Goal: Task Accomplishment & Management: Manage account settings

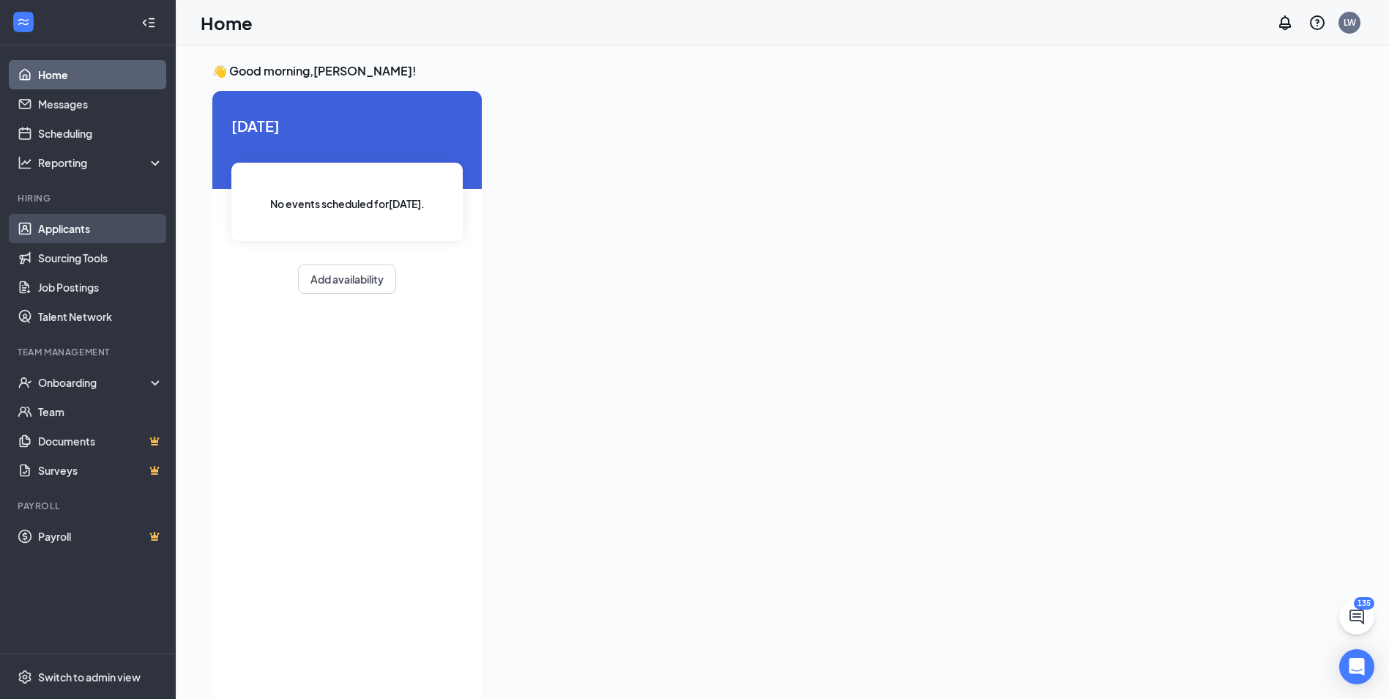
click at [86, 229] on link "Applicants" at bounding box center [100, 228] width 125 height 29
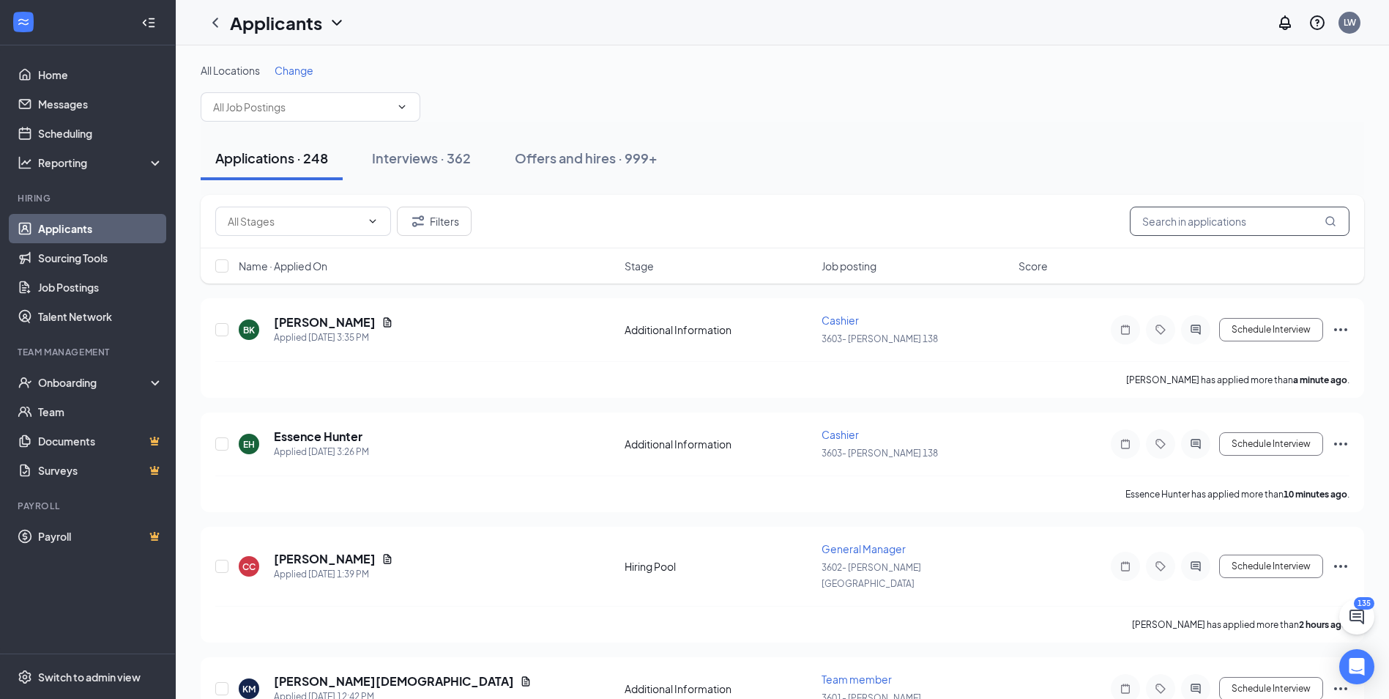
click at [1136, 224] on input "text" at bounding box center [1240, 220] width 220 height 29
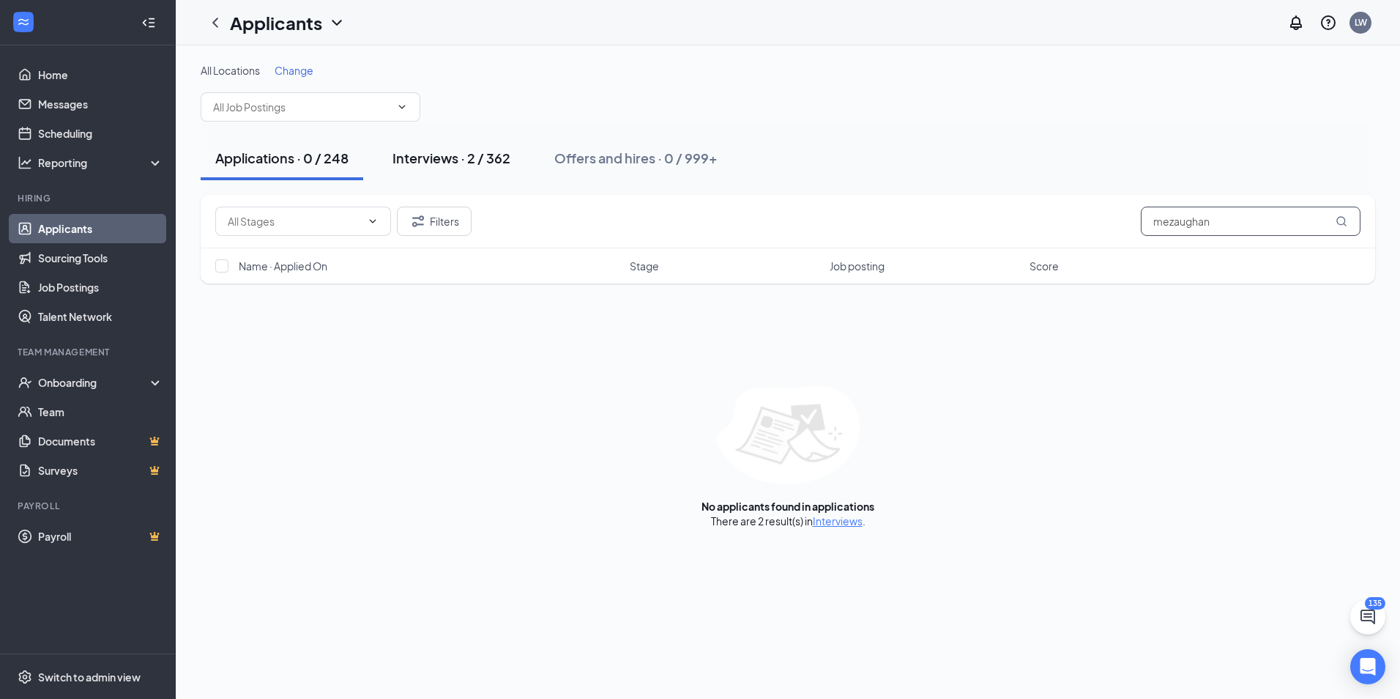
type input "mezaughan"
click at [406, 155] on div "Interviews · 2 / 362" at bounding box center [451, 158] width 118 height 18
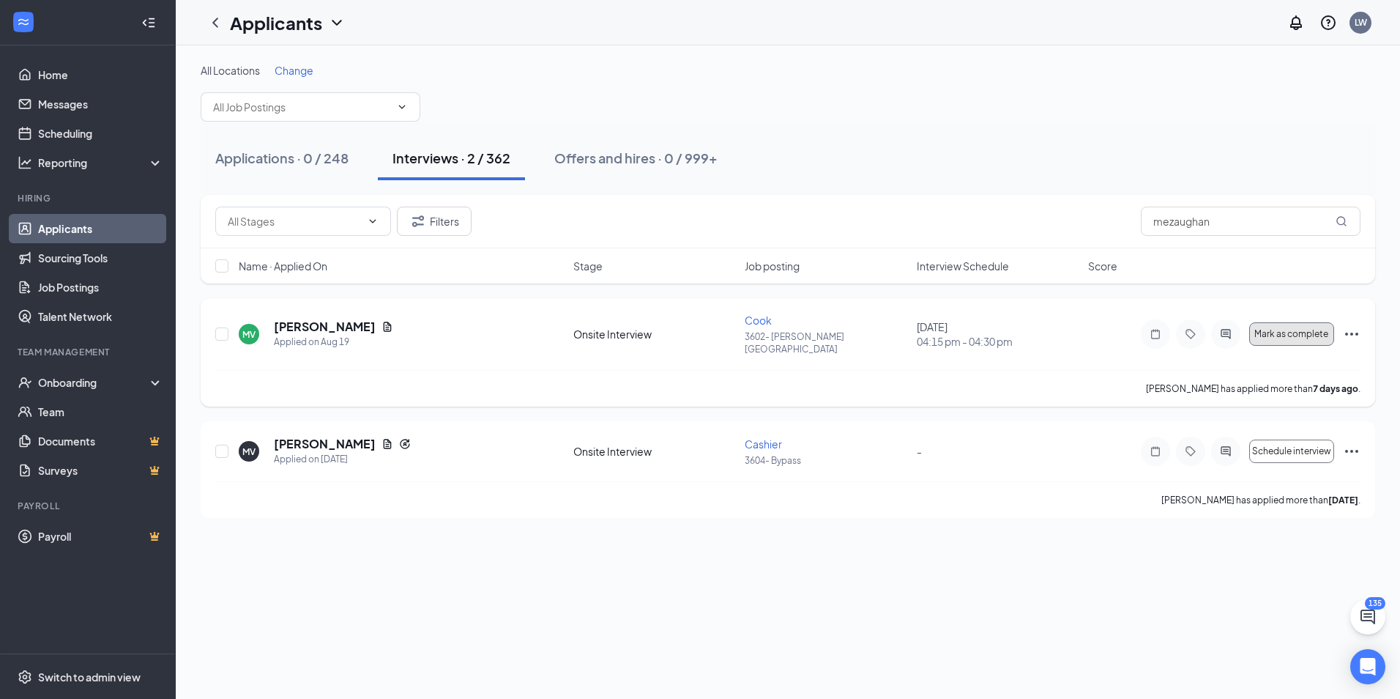
click at [1284, 329] on span "Mark as complete" at bounding box center [1291, 334] width 74 height 10
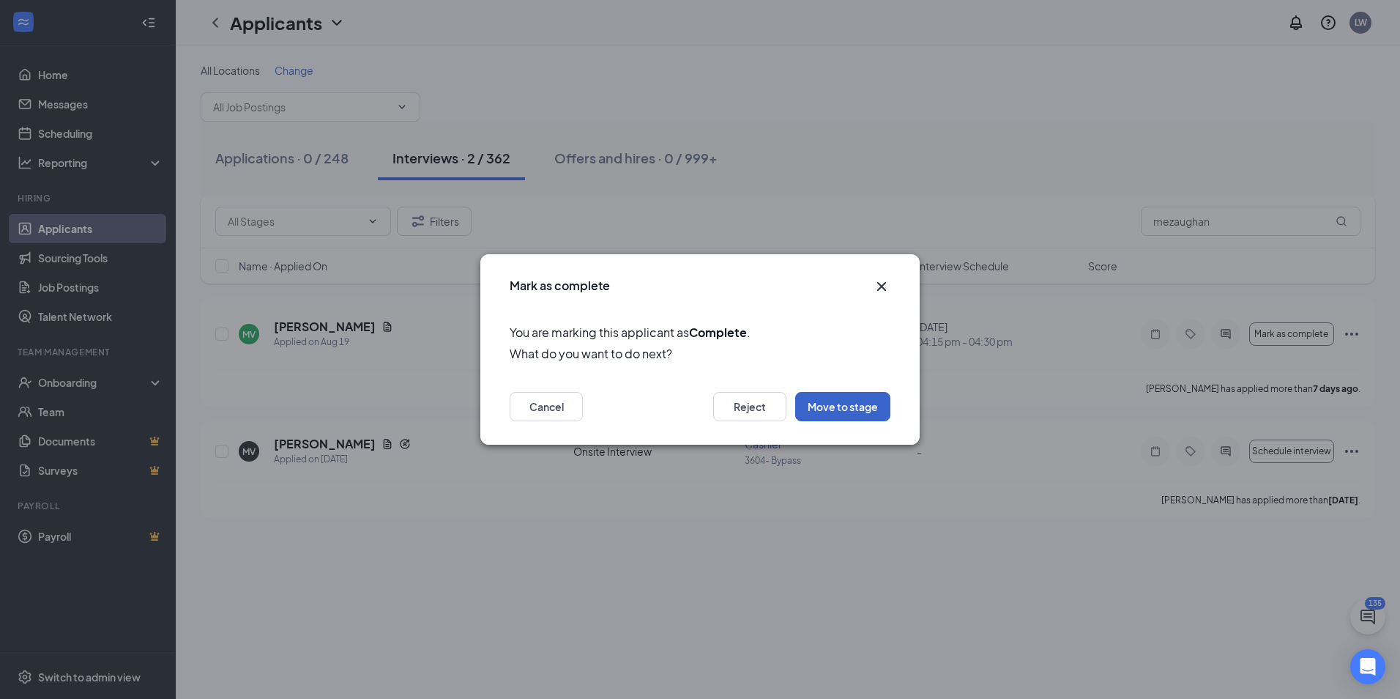
click at [824, 412] on button "Move to stage" at bounding box center [842, 406] width 95 height 29
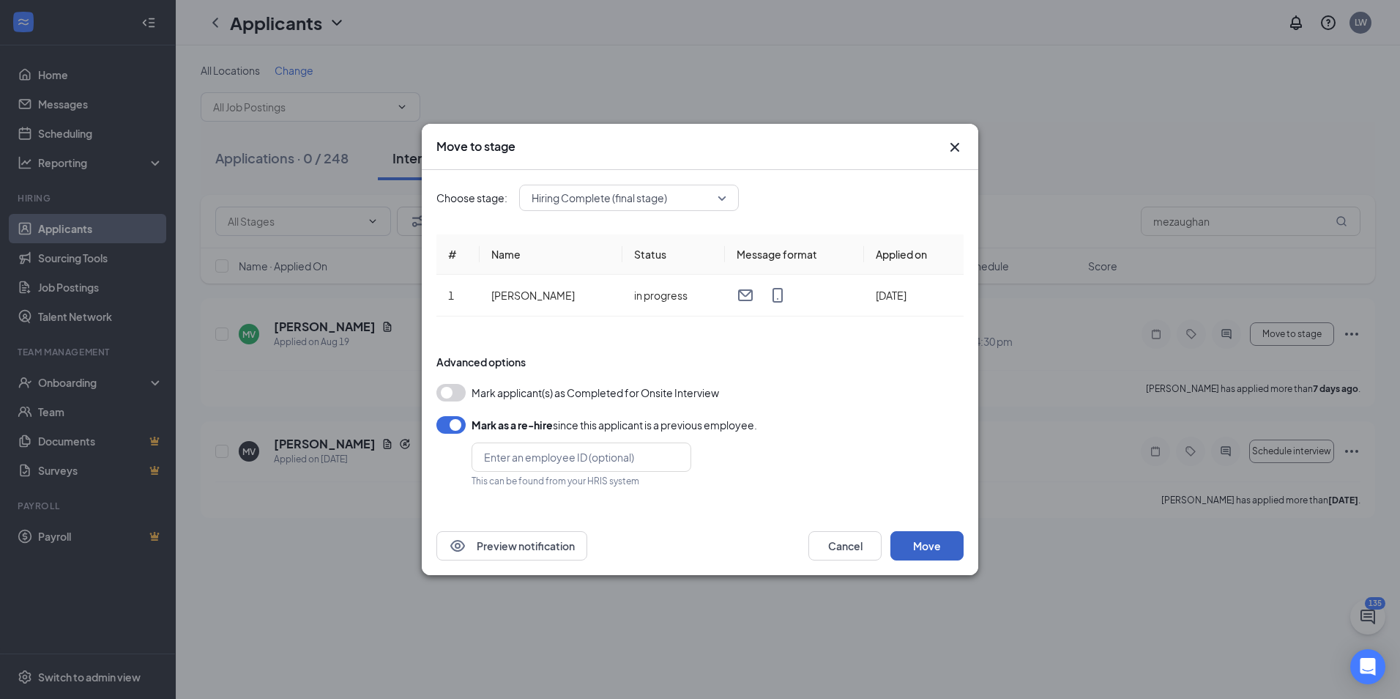
drag, startPoint x: 923, startPoint y: 545, endPoint x: 898, endPoint y: 564, distance: 30.8
click at [918, 547] on button "Move" at bounding box center [926, 545] width 73 height 29
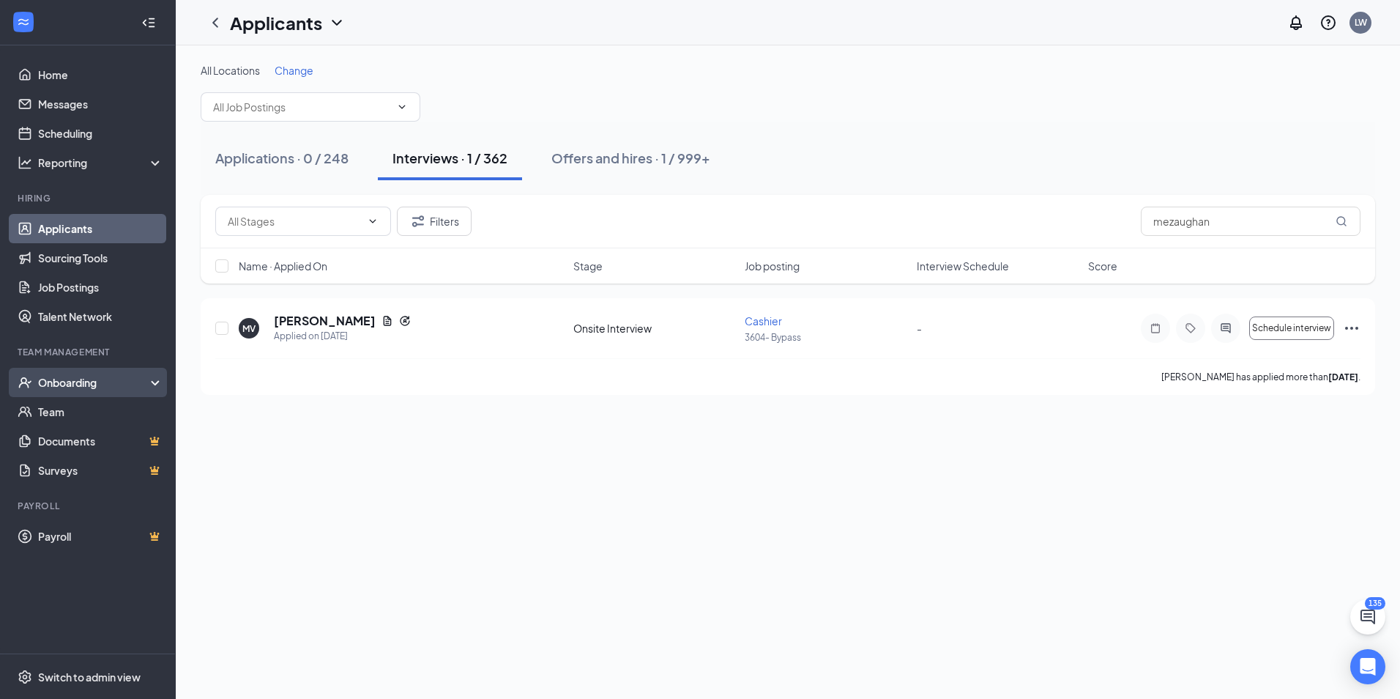
click at [78, 385] on div "Onboarding" at bounding box center [94, 382] width 113 height 15
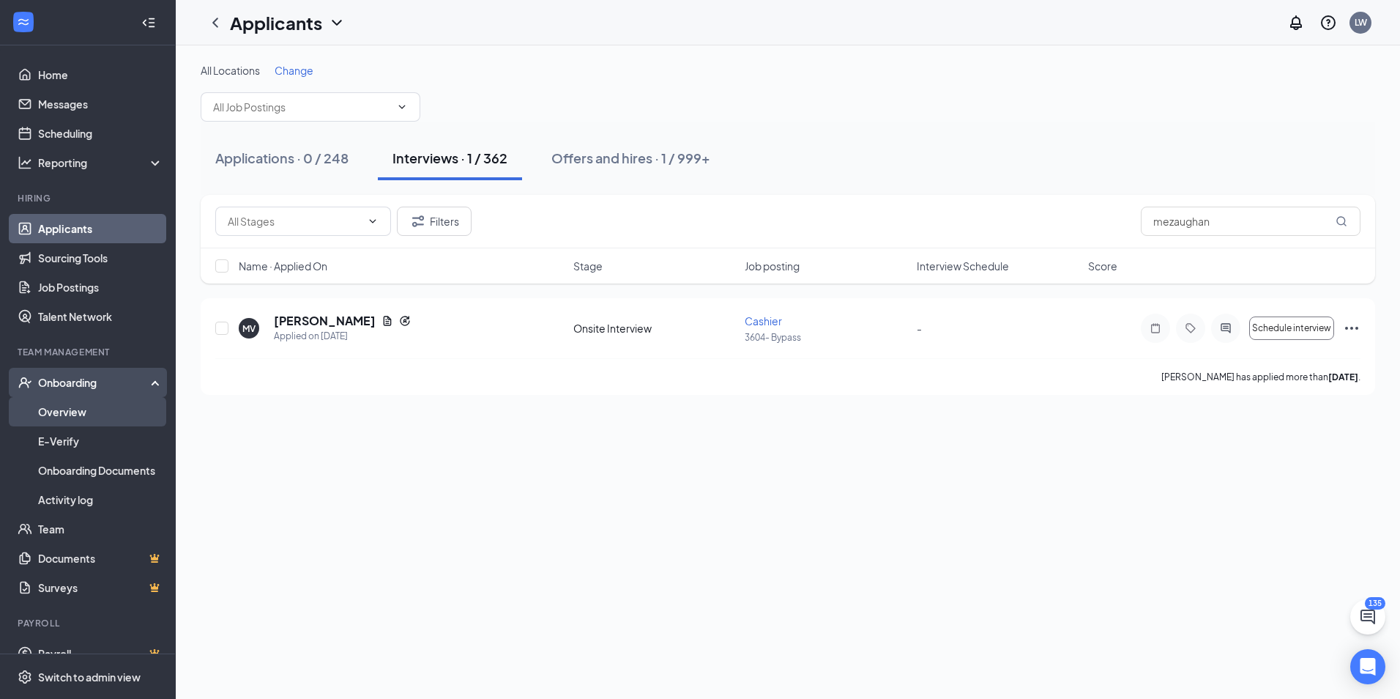
click at [73, 413] on link "Overview" at bounding box center [100, 411] width 125 height 29
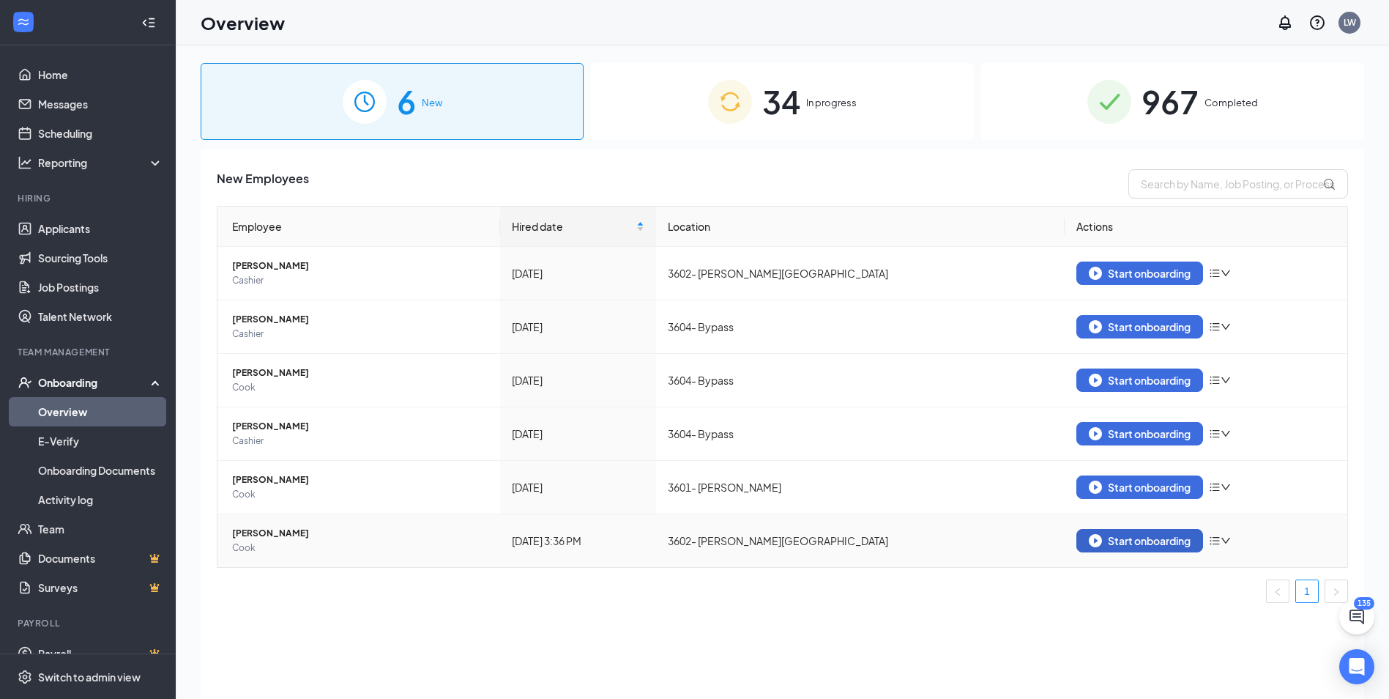
click at [1098, 537] on img "button" at bounding box center [1095, 540] width 13 height 13
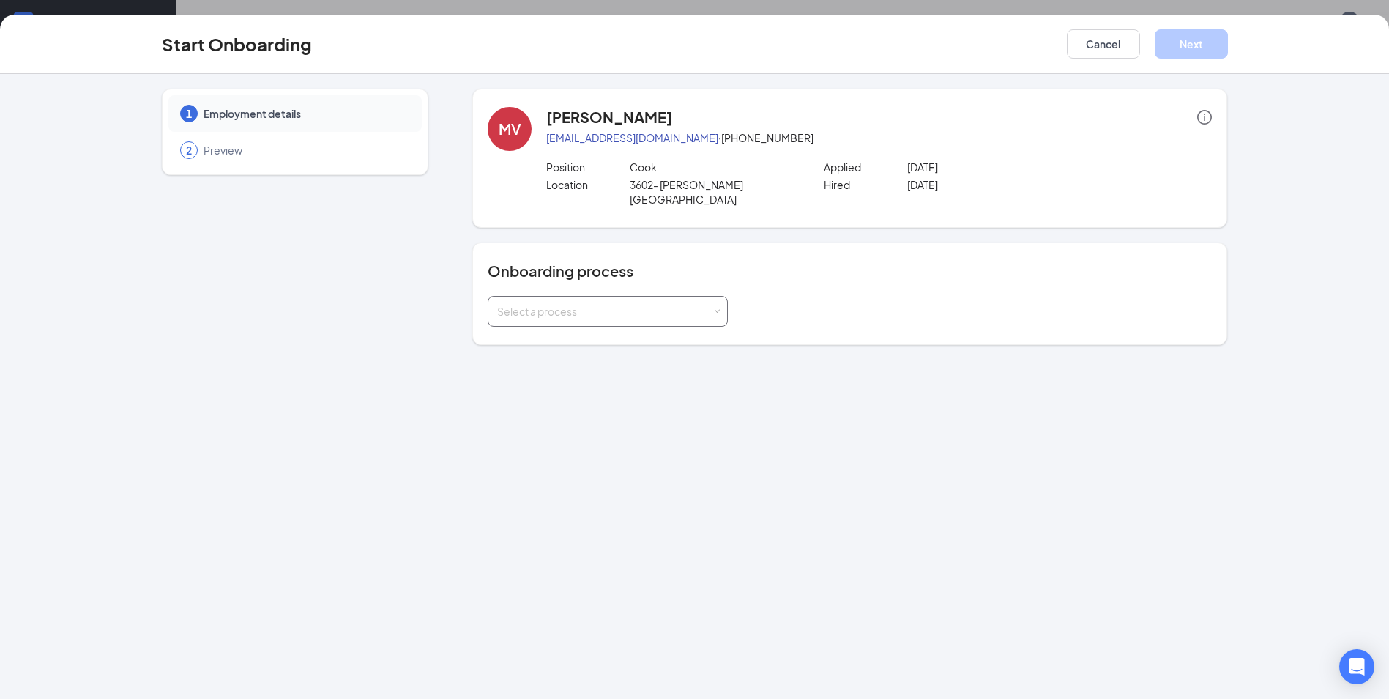
click at [708, 304] on div "Select a process" at bounding box center [604, 311] width 215 height 15
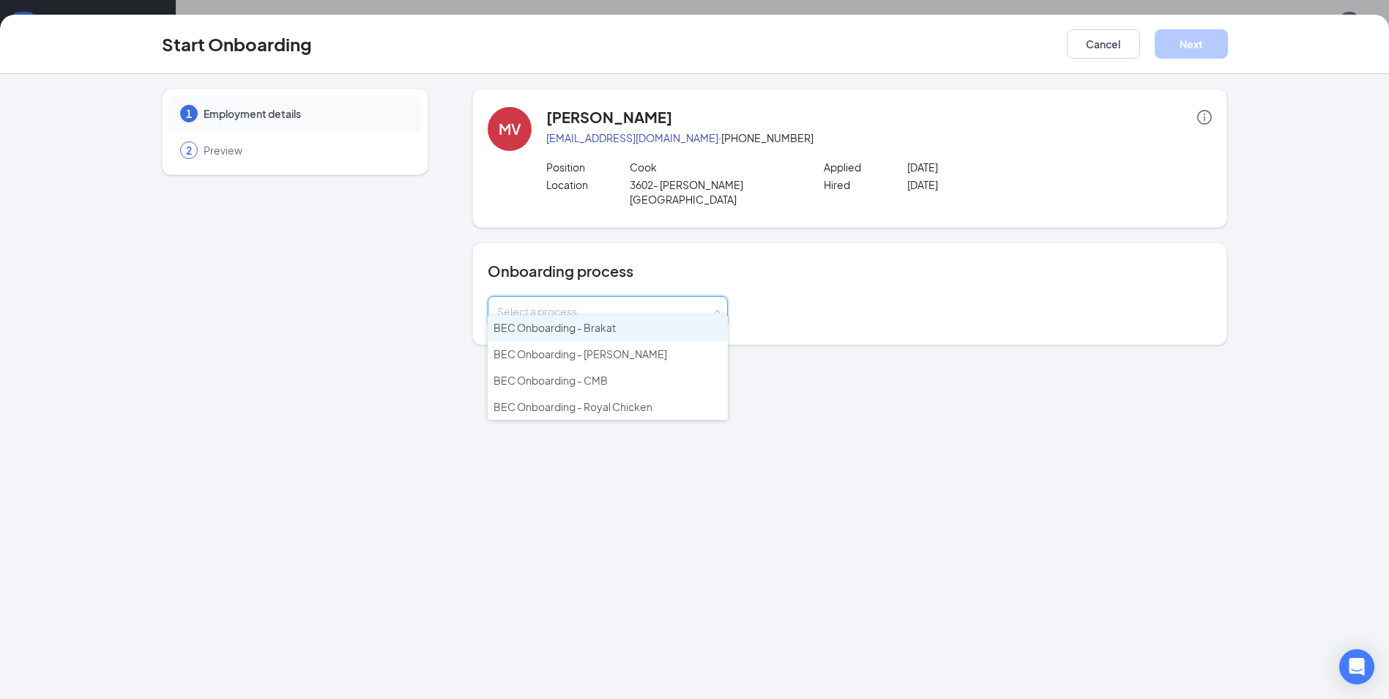
click at [554, 330] on span "BEC Onboarding - Brakat" at bounding box center [555, 327] width 122 height 13
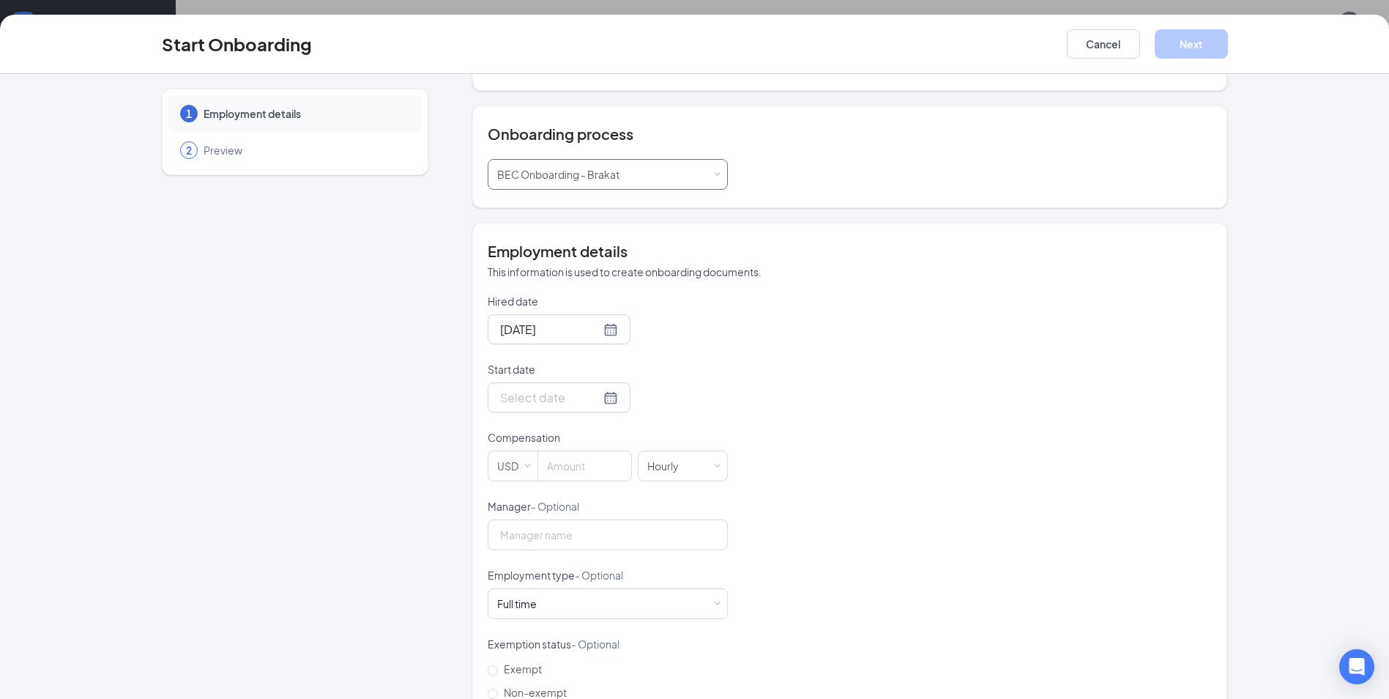
scroll to position [220, 0]
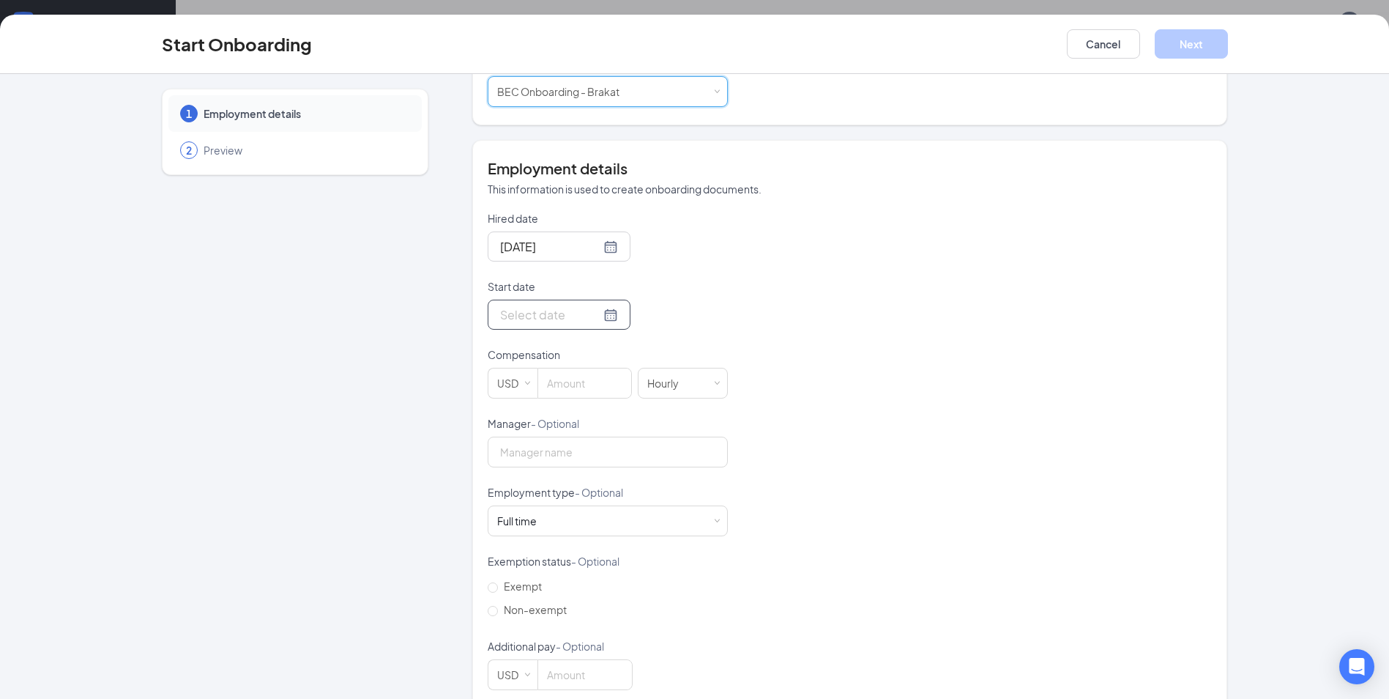
click at [548, 305] on input "Start date" at bounding box center [550, 314] width 100 height 18
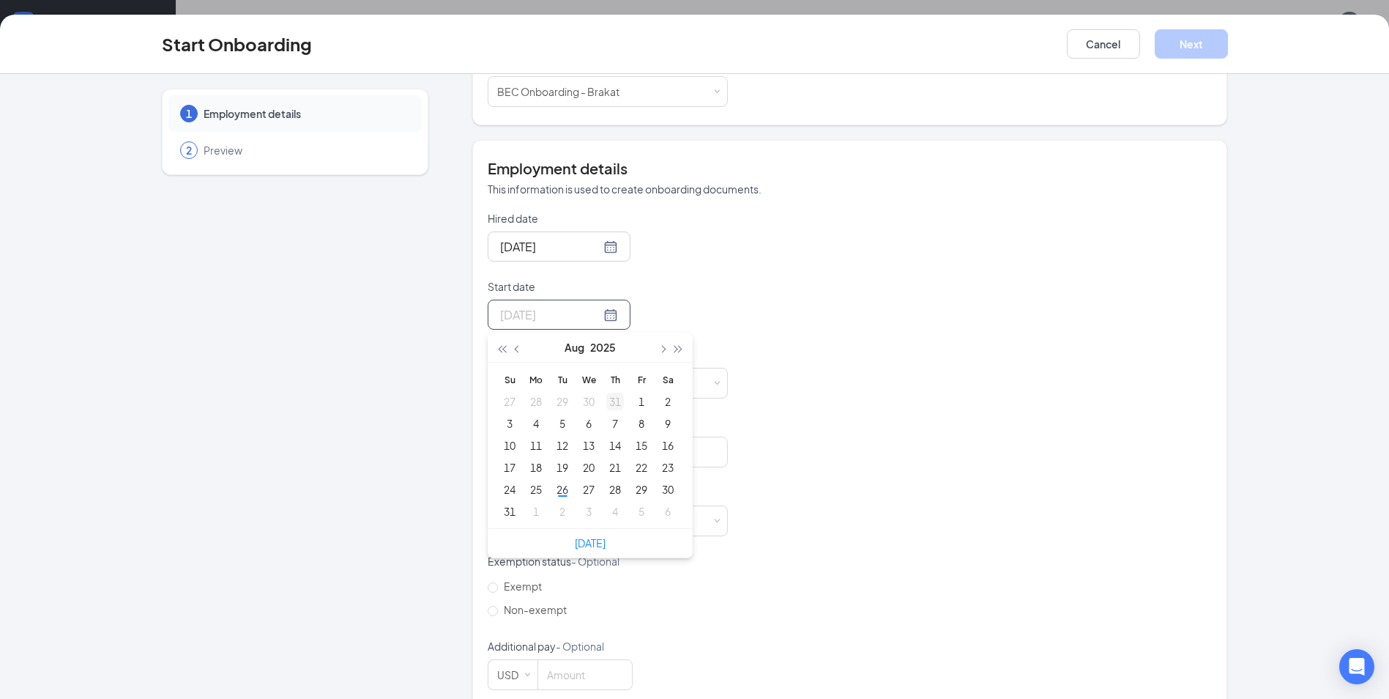
type input "[DATE]"
click at [662, 335] on button "button" at bounding box center [662, 346] width 16 height 29
type input "[DATE]"
click at [532, 392] on div "1" at bounding box center [536, 401] width 18 height 18
click at [564, 309] on input "[DATE]" at bounding box center [550, 314] width 100 height 18
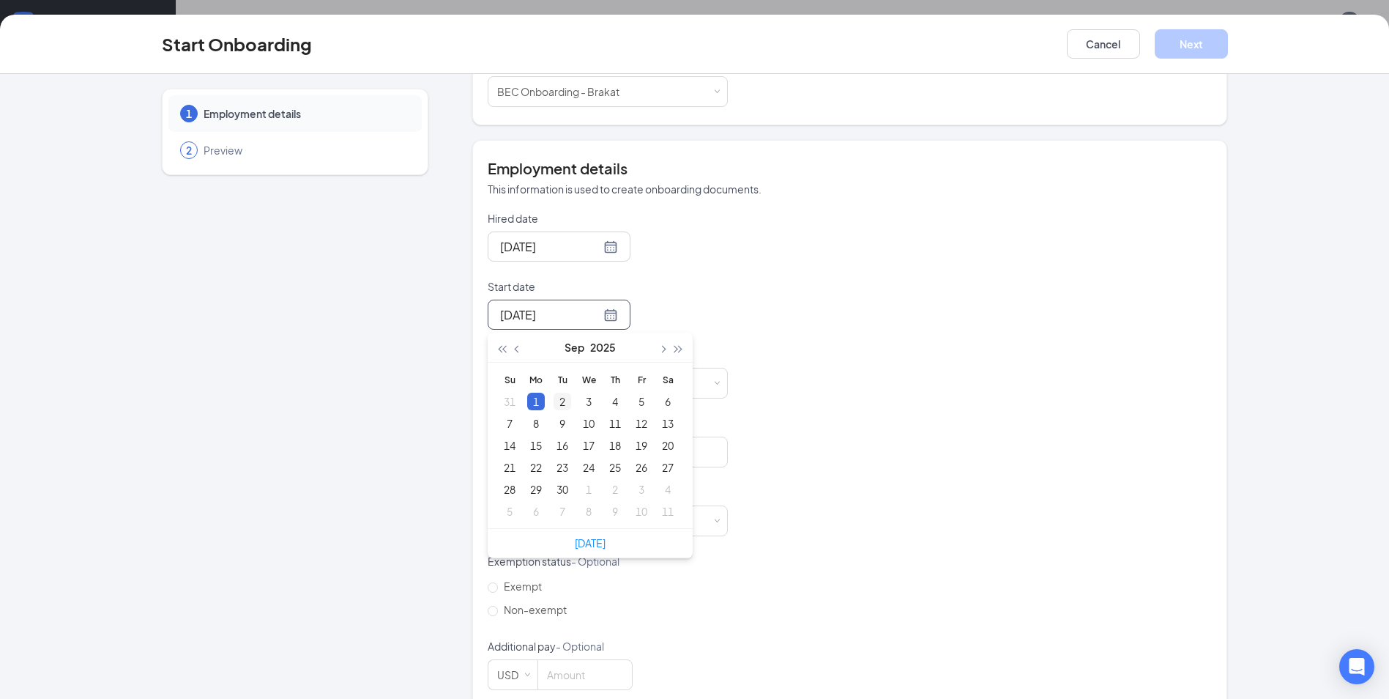
type input "[DATE]"
click at [554, 392] on div "2" at bounding box center [563, 401] width 18 height 18
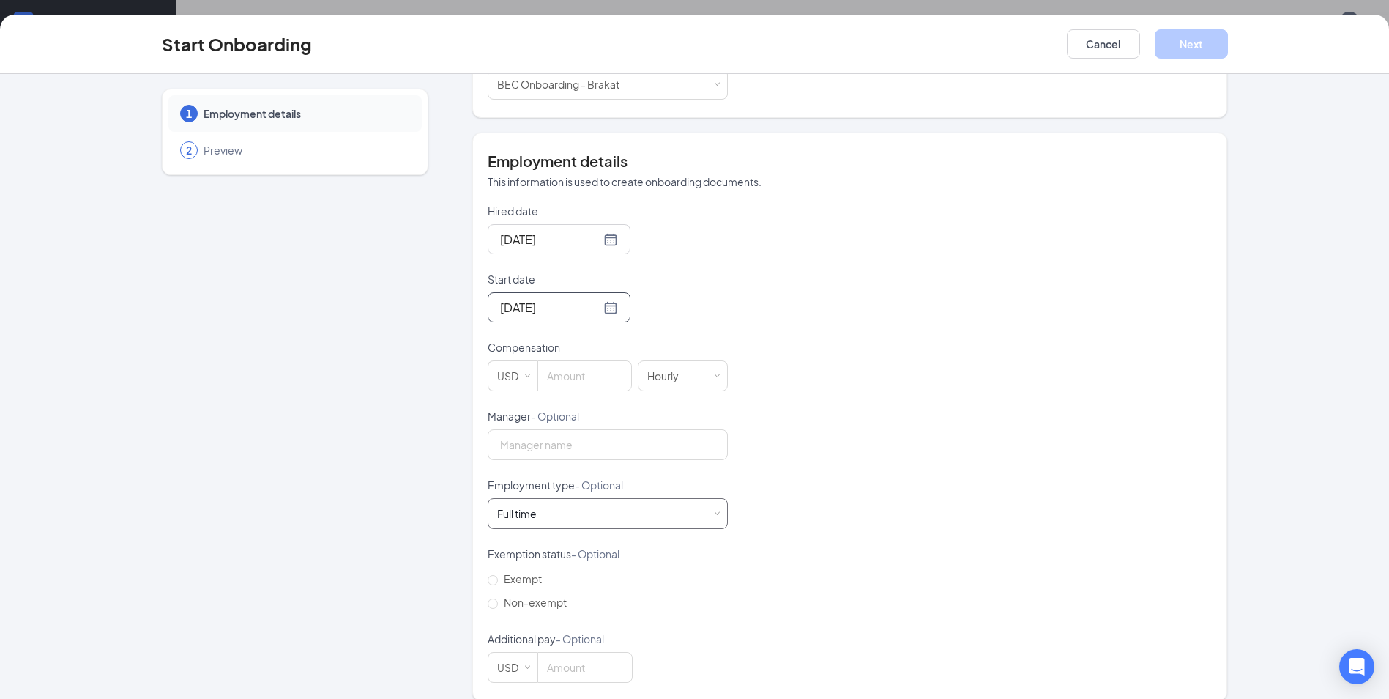
scroll to position [229, 0]
click at [601, 362] on input at bounding box center [584, 373] width 93 height 29
type input "12"
click at [924, 406] on div "Hired date [DATE] Start date [DATE] [DATE] Su Mo Tu We Th Fr Sa 31 1 2 3 4 5 6 …" at bounding box center [850, 440] width 724 height 479
click at [1186, 43] on button "Next" at bounding box center [1191, 43] width 73 height 29
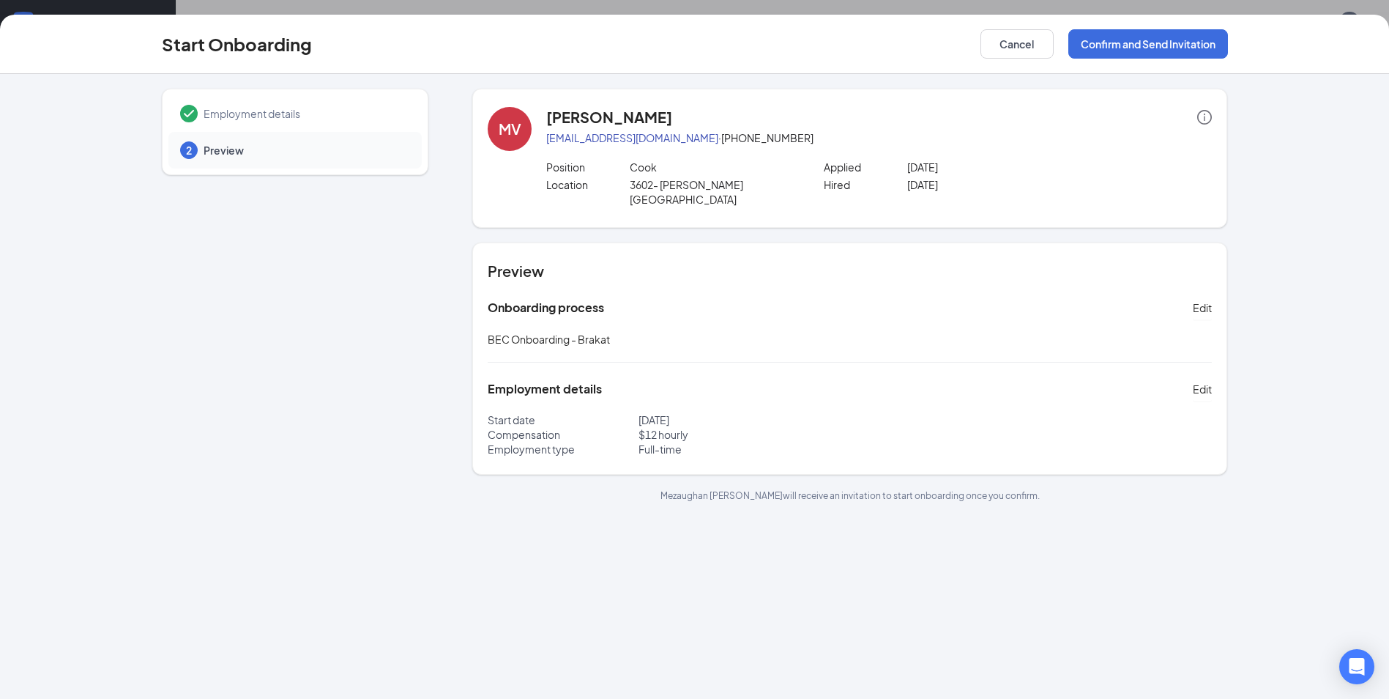
scroll to position [0, 0]
click at [1106, 43] on button "Confirm and Send Invitation" at bounding box center [1148, 43] width 160 height 29
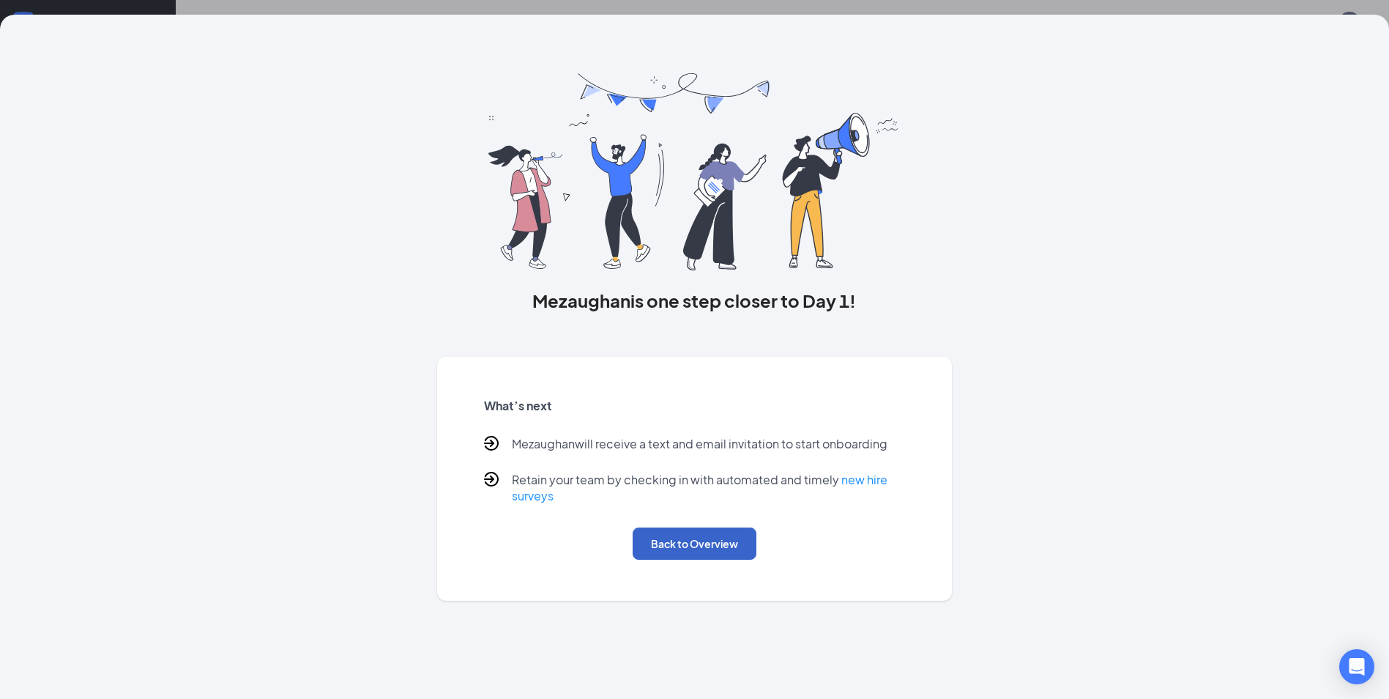
click at [693, 546] on button "Back to Overview" at bounding box center [695, 543] width 124 height 32
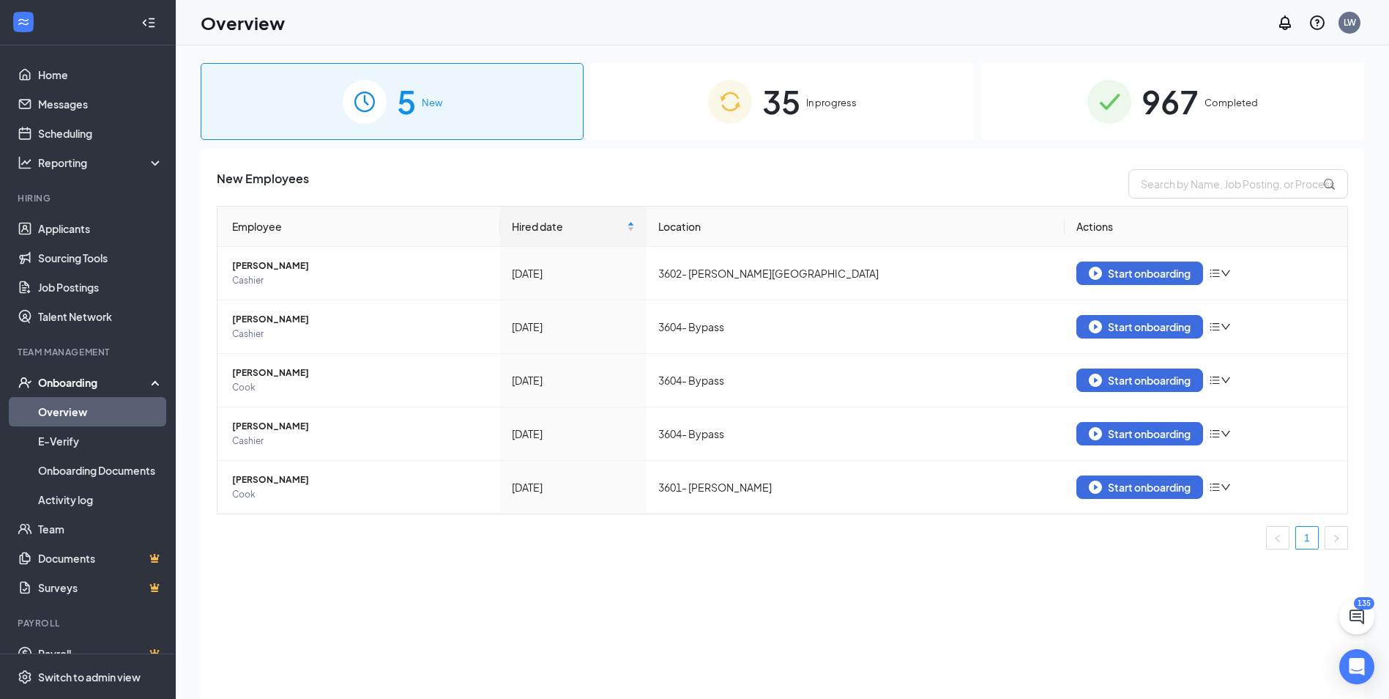
click at [72, 379] on div "Onboarding" at bounding box center [94, 382] width 113 height 15
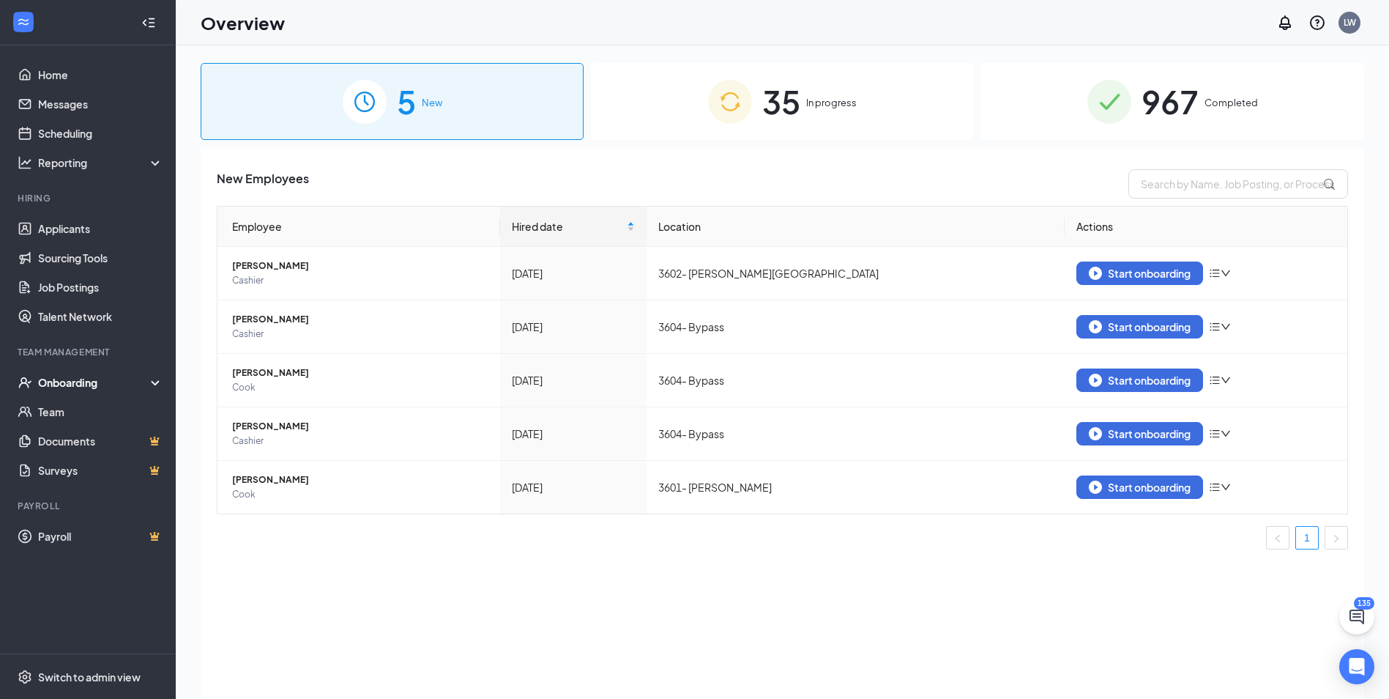
click at [72, 379] on div "Onboarding" at bounding box center [94, 382] width 113 height 15
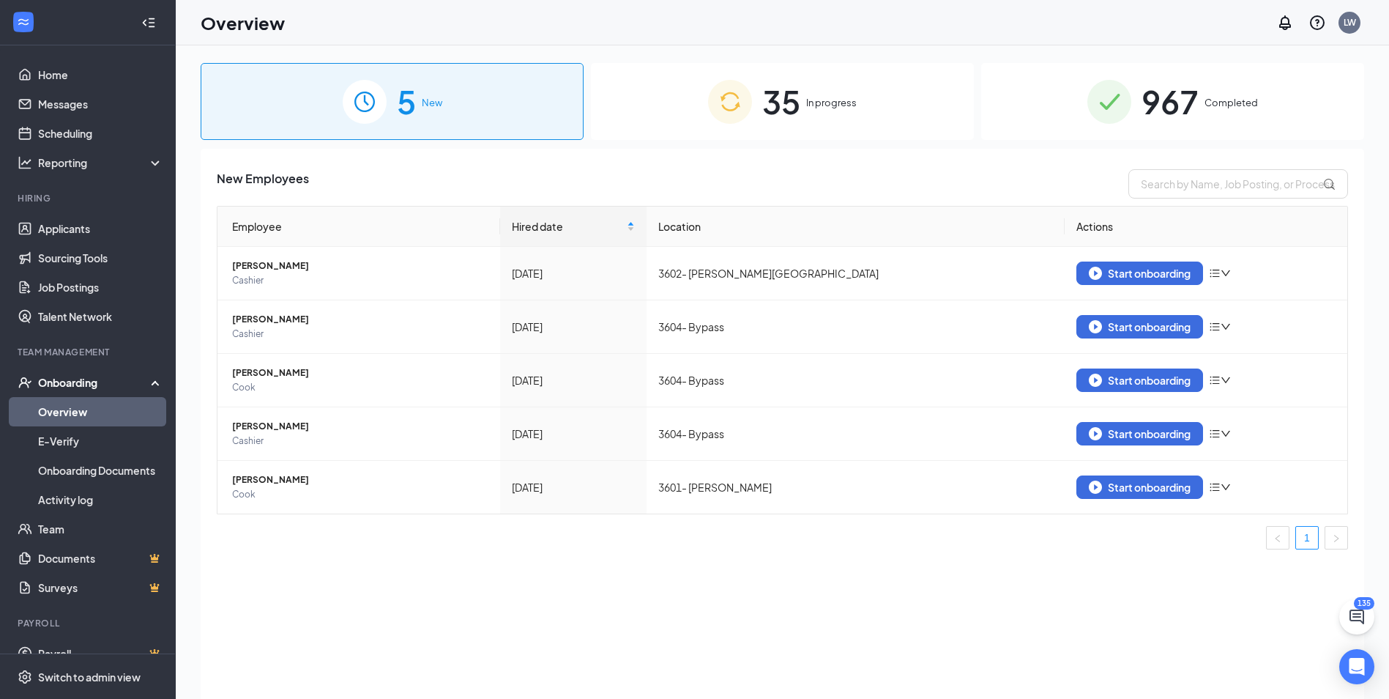
click at [56, 414] on link "Overview" at bounding box center [100, 411] width 125 height 29
click at [76, 391] on div "Onboarding" at bounding box center [88, 382] width 176 height 29
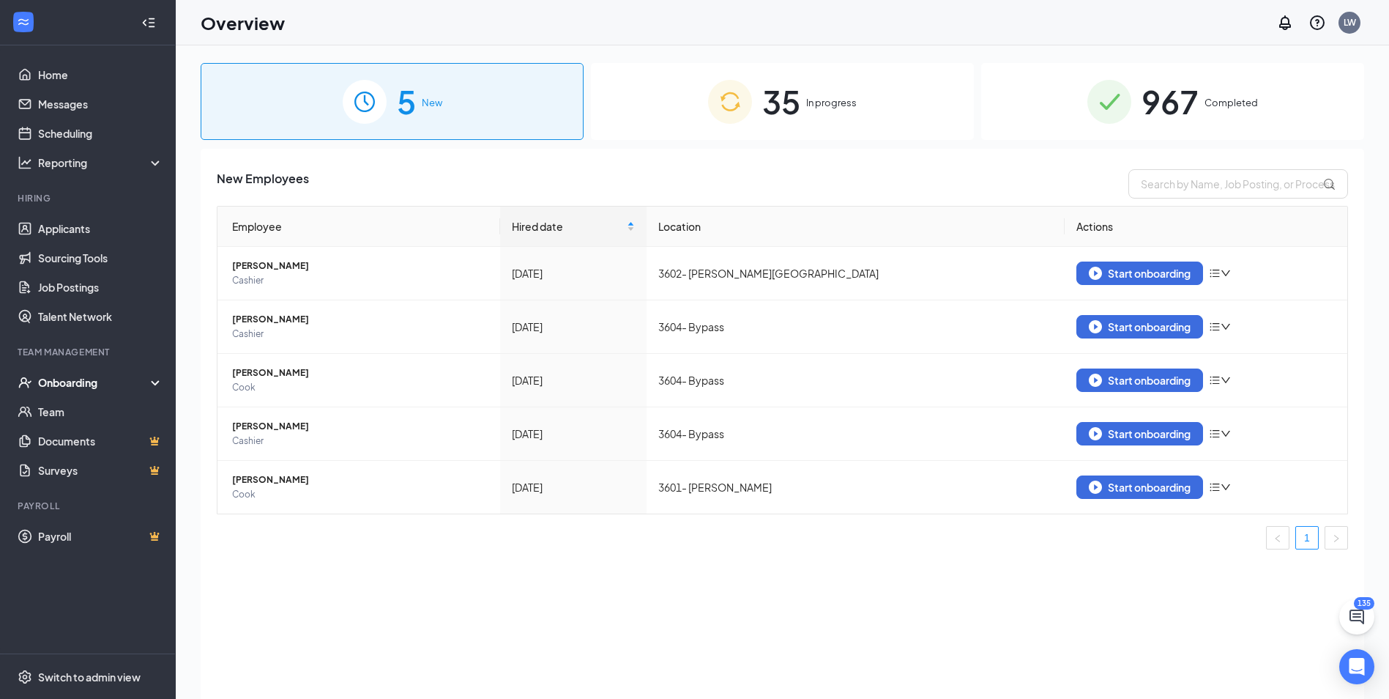
click at [76, 391] on div "Onboarding" at bounding box center [88, 382] width 176 height 29
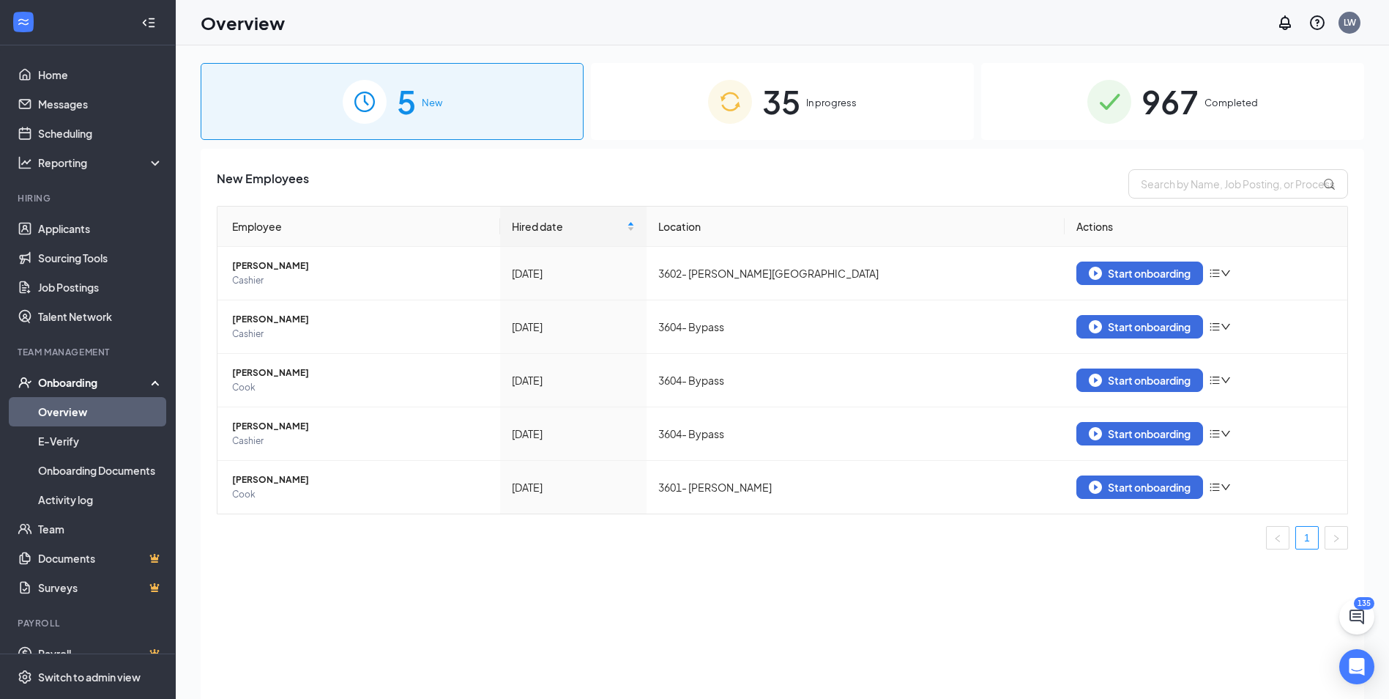
click at [71, 406] on link "Overview" at bounding box center [100, 411] width 125 height 29
click at [75, 232] on link "Applicants" at bounding box center [100, 228] width 125 height 29
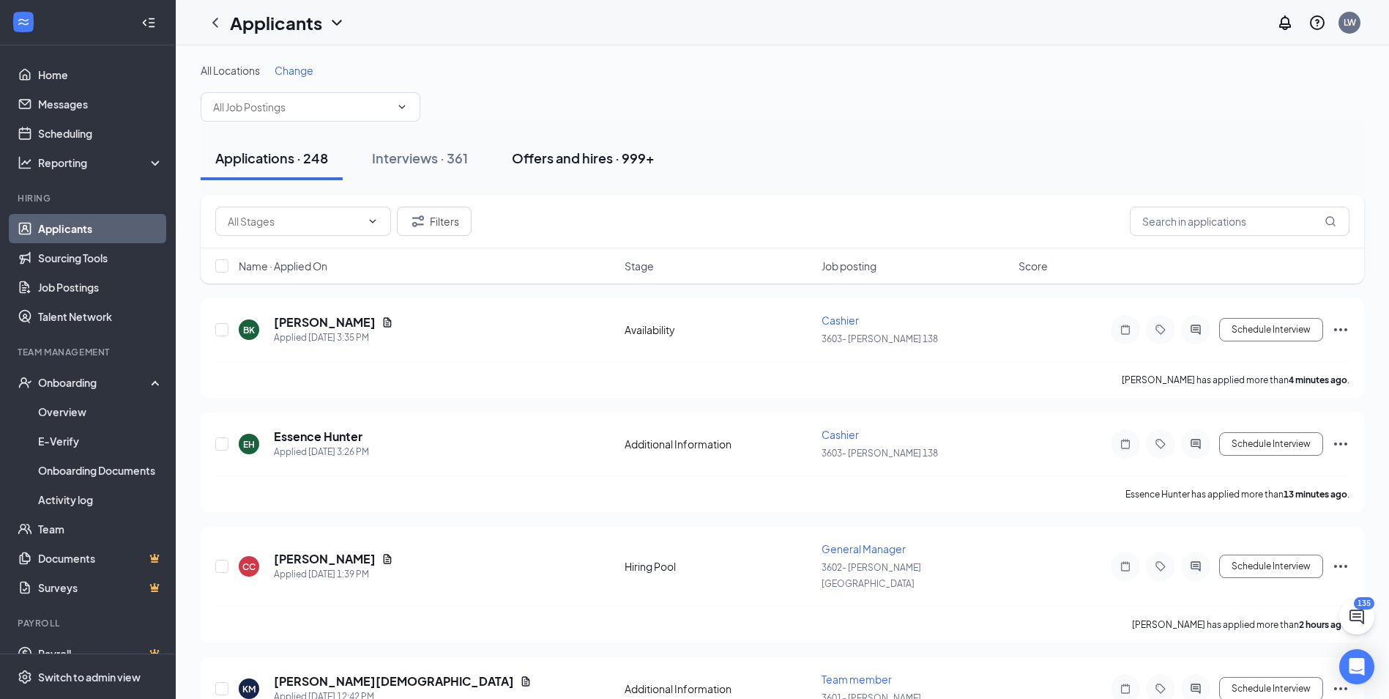
click at [559, 159] on div "Offers and hires · 999+" at bounding box center [583, 158] width 143 height 18
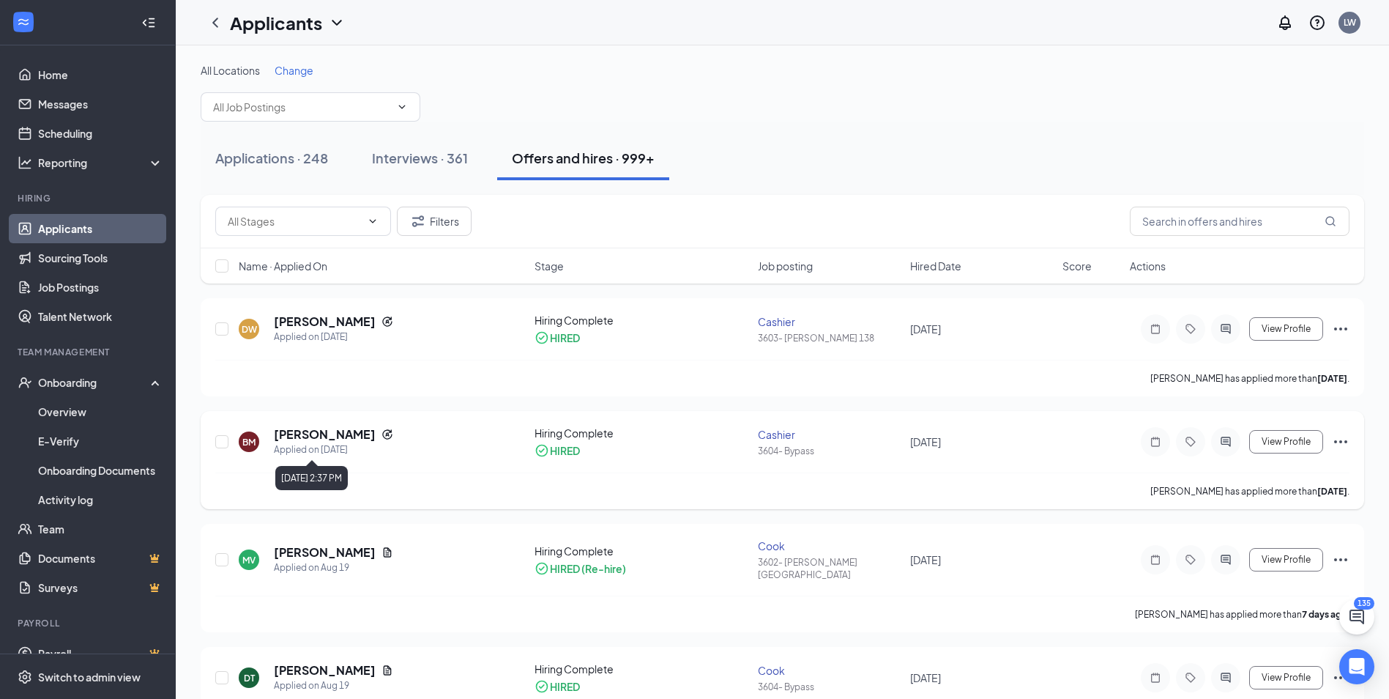
scroll to position [73, 0]
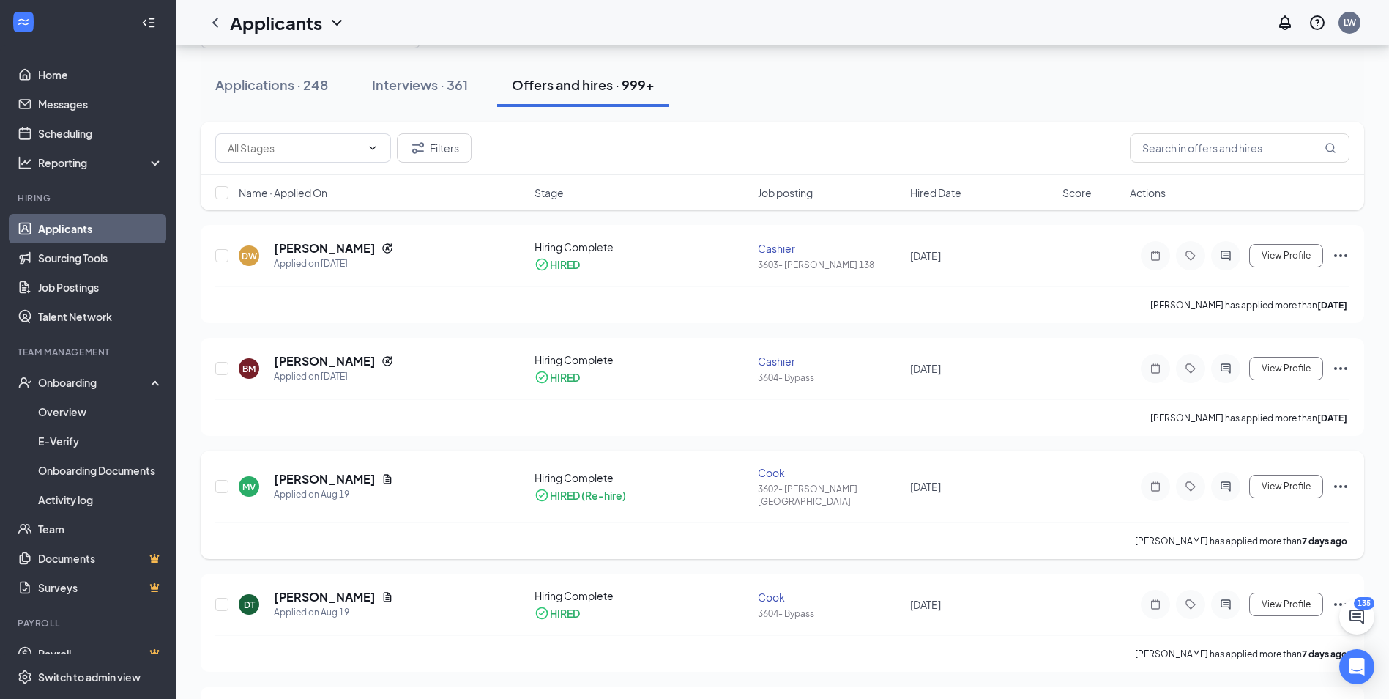
click at [773, 475] on div "Cook" at bounding box center [830, 472] width 144 height 15
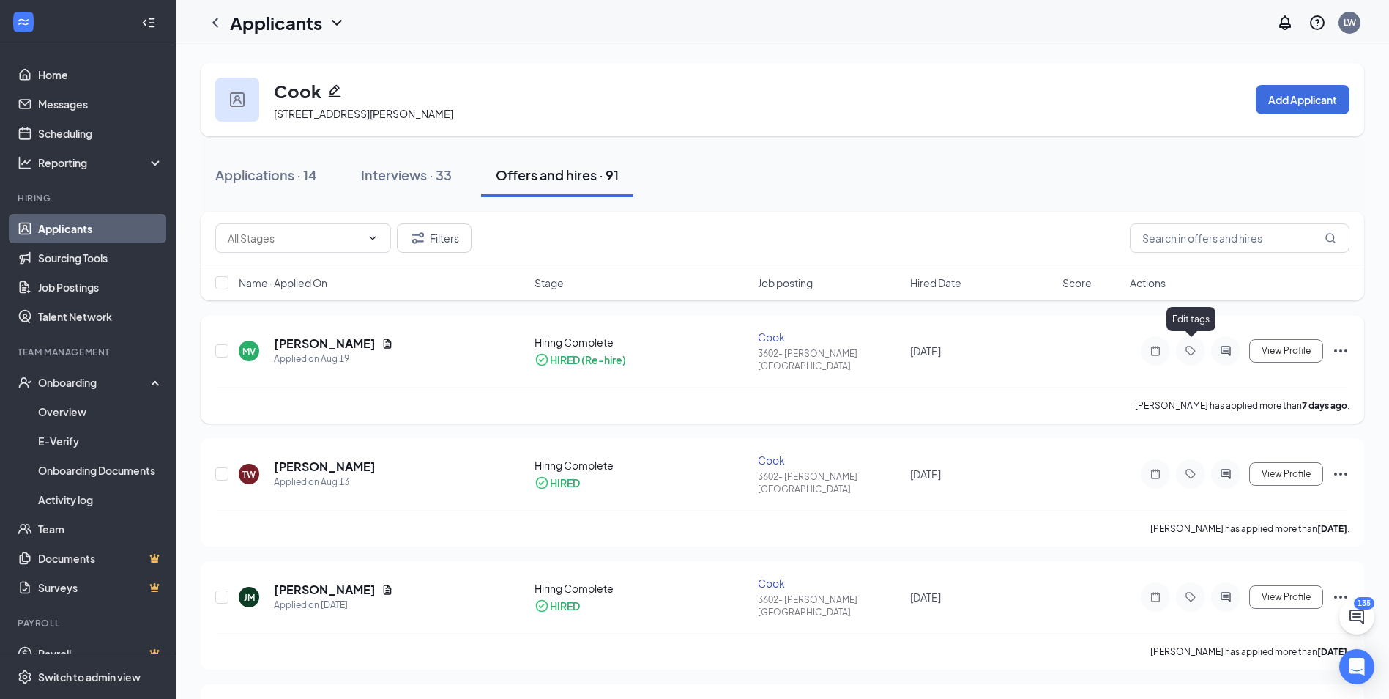
click at [1188, 345] on icon "Tag" at bounding box center [1191, 351] width 18 height 12
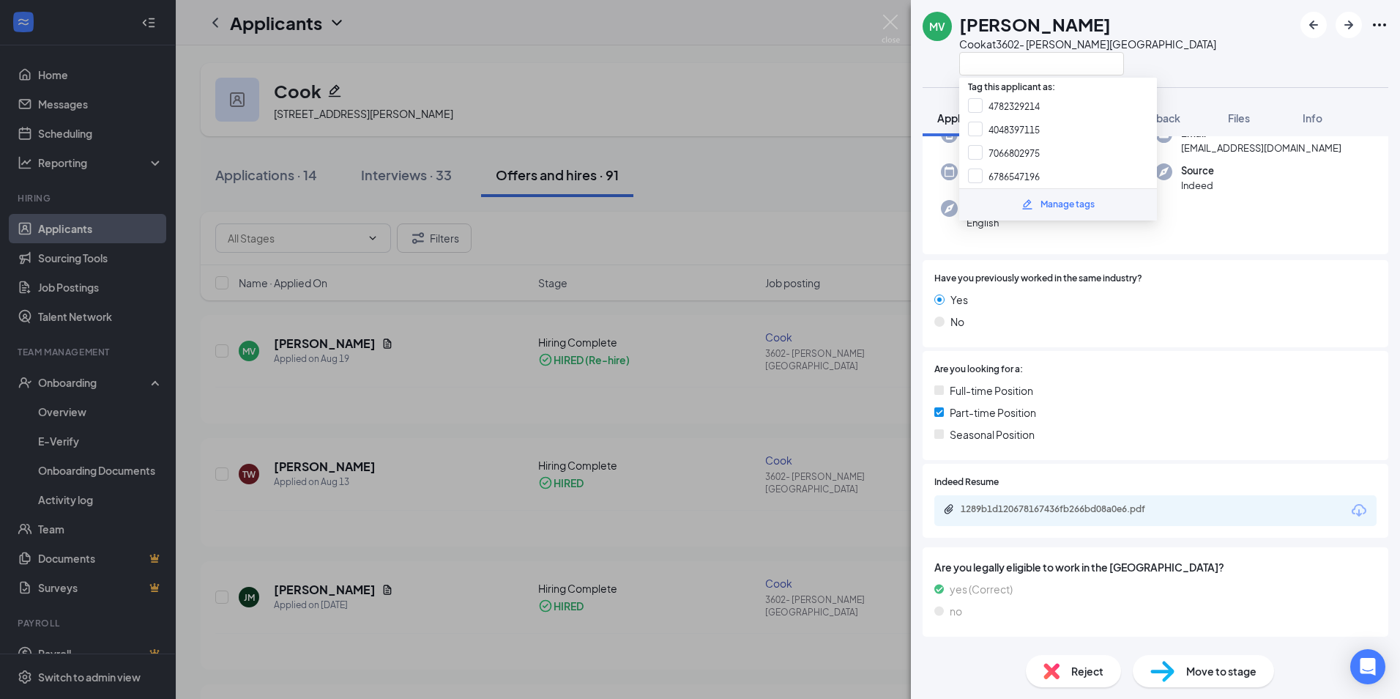
scroll to position [146, 0]
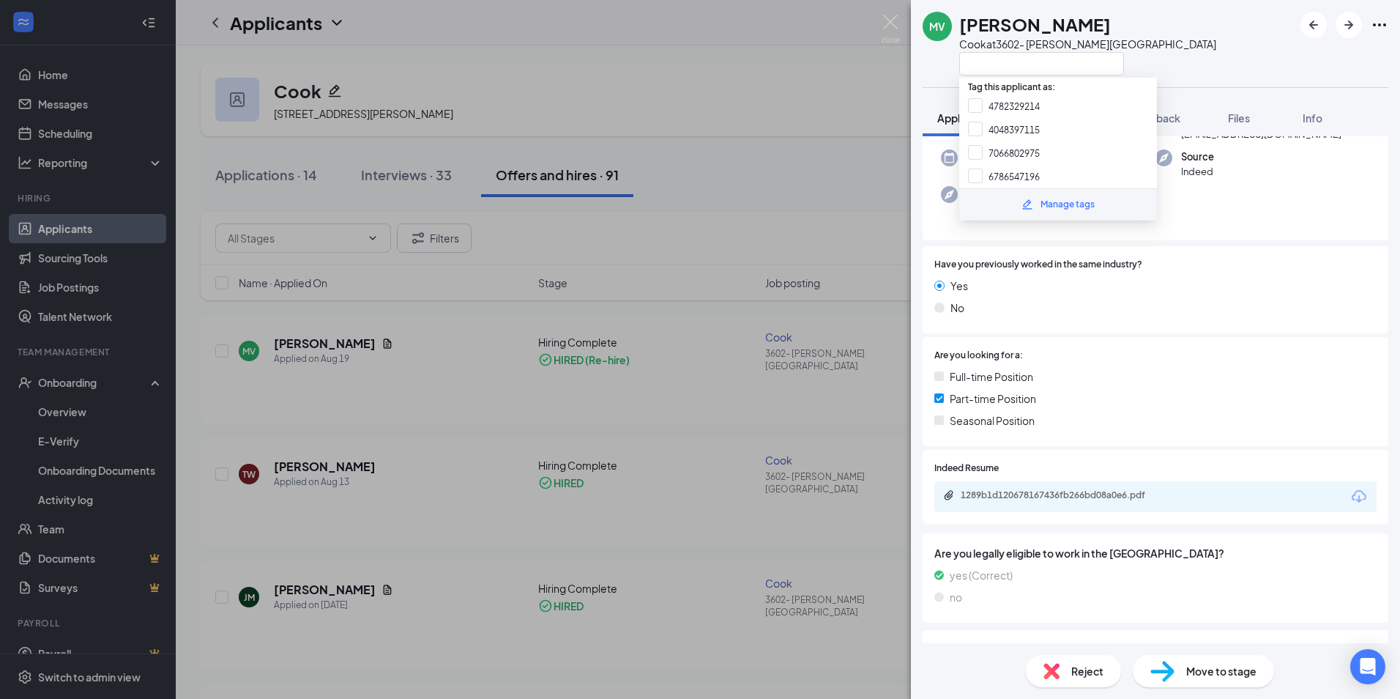
click at [715, 403] on div "MV Mezaughan [PERSON_NAME] at 3602- [PERSON_NAME] Lake Application Messages Fee…" at bounding box center [700, 349] width 1400 height 699
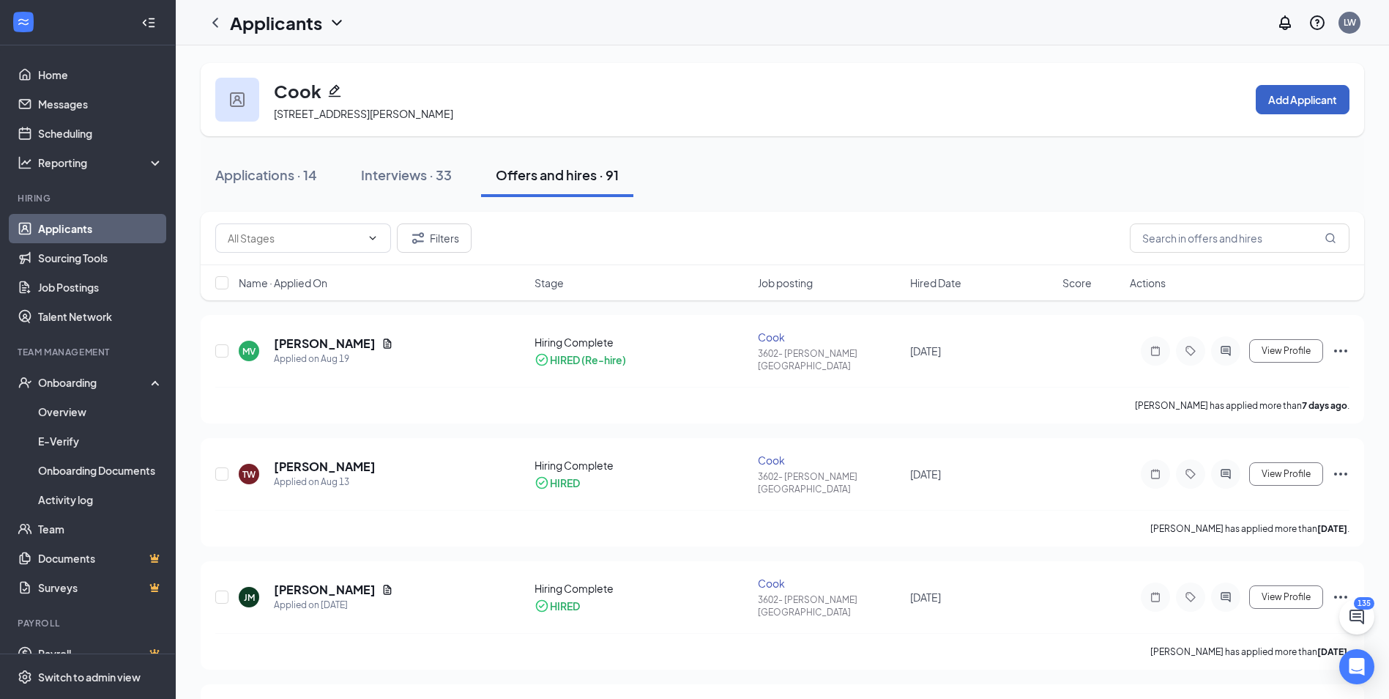
click at [1278, 95] on button "Add Applicant" at bounding box center [1303, 99] width 94 height 29
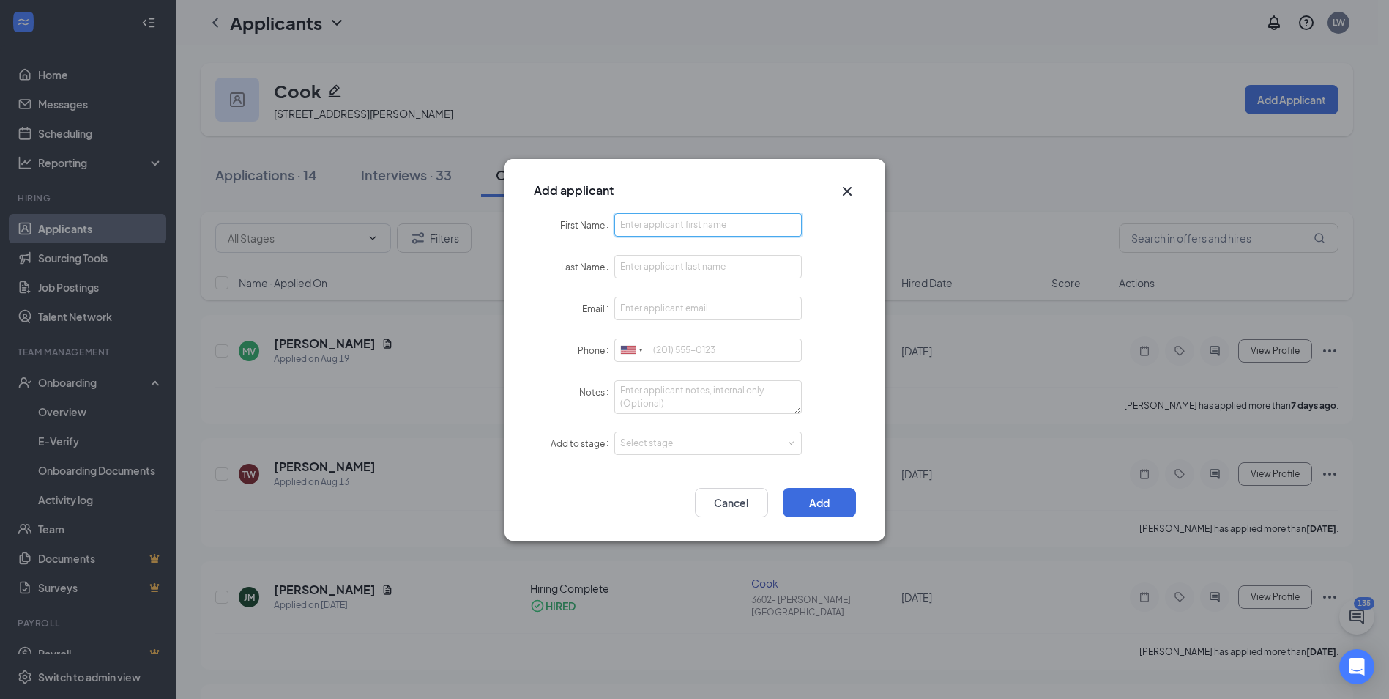
click at [643, 226] on input "First Name" at bounding box center [708, 224] width 188 height 23
type input "mezaughan"
click at [648, 271] on input "Last Name" at bounding box center [708, 266] width 188 height 23
type input "[PERSON_NAME]"
click at [848, 313] on div "Email" at bounding box center [695, 309] width 322 height 24
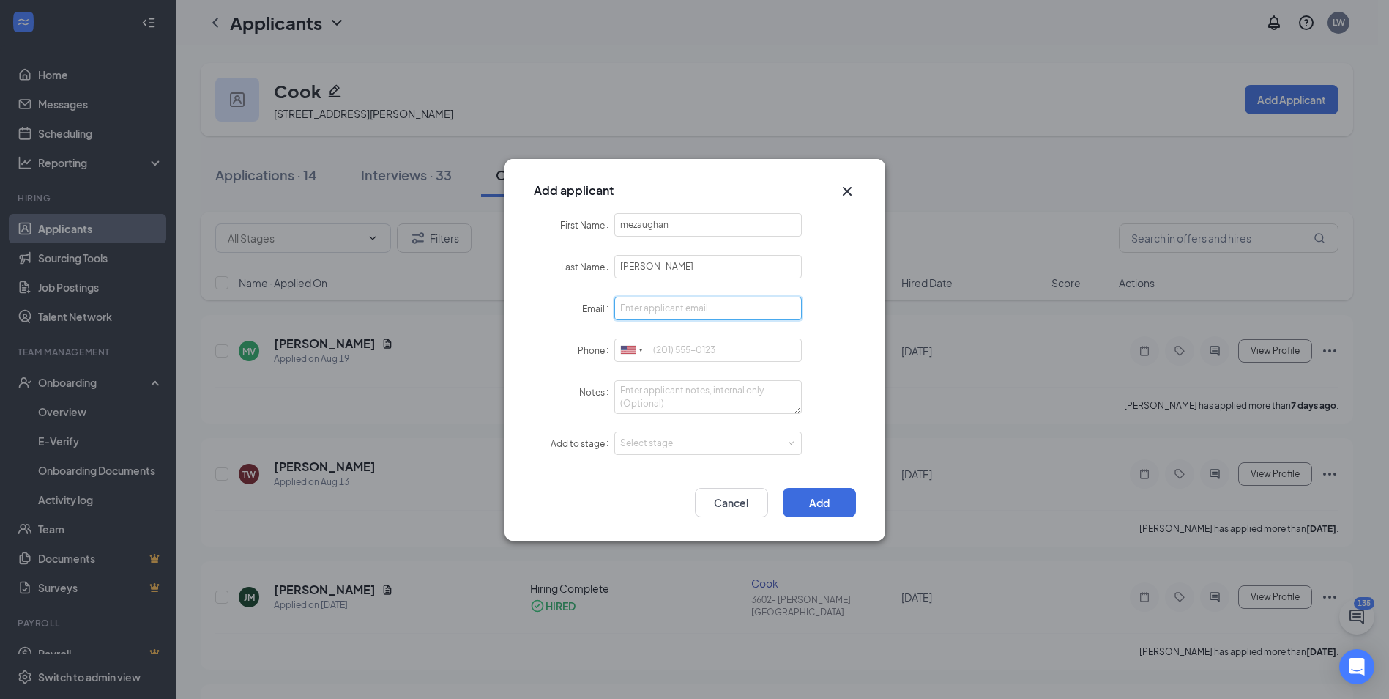
click at [655, 310] on input "Email" at bounding box center [708, 308] width 188 height 23
type input "[EMAIL_ADDRESS][DOMAIN_NAME]"
click at [650, 352] on input "Phone" at bounding box center [708, 349] width 188 height 23
type input "4706804059"
click at [814, 499] on button "Add" at bounding box center [819, 502] width 73 height 29
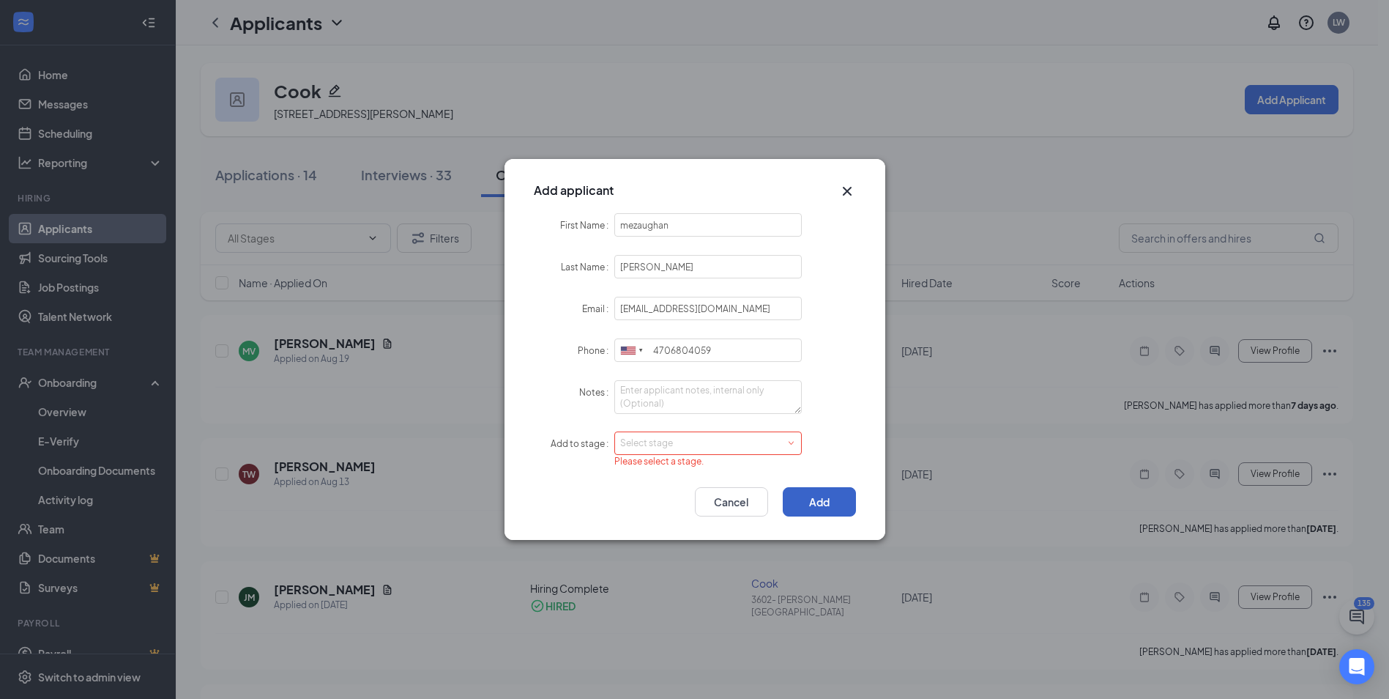
click at [782, 441] on div "Select stage" at bounding box center [705, 443] width 170 height 15
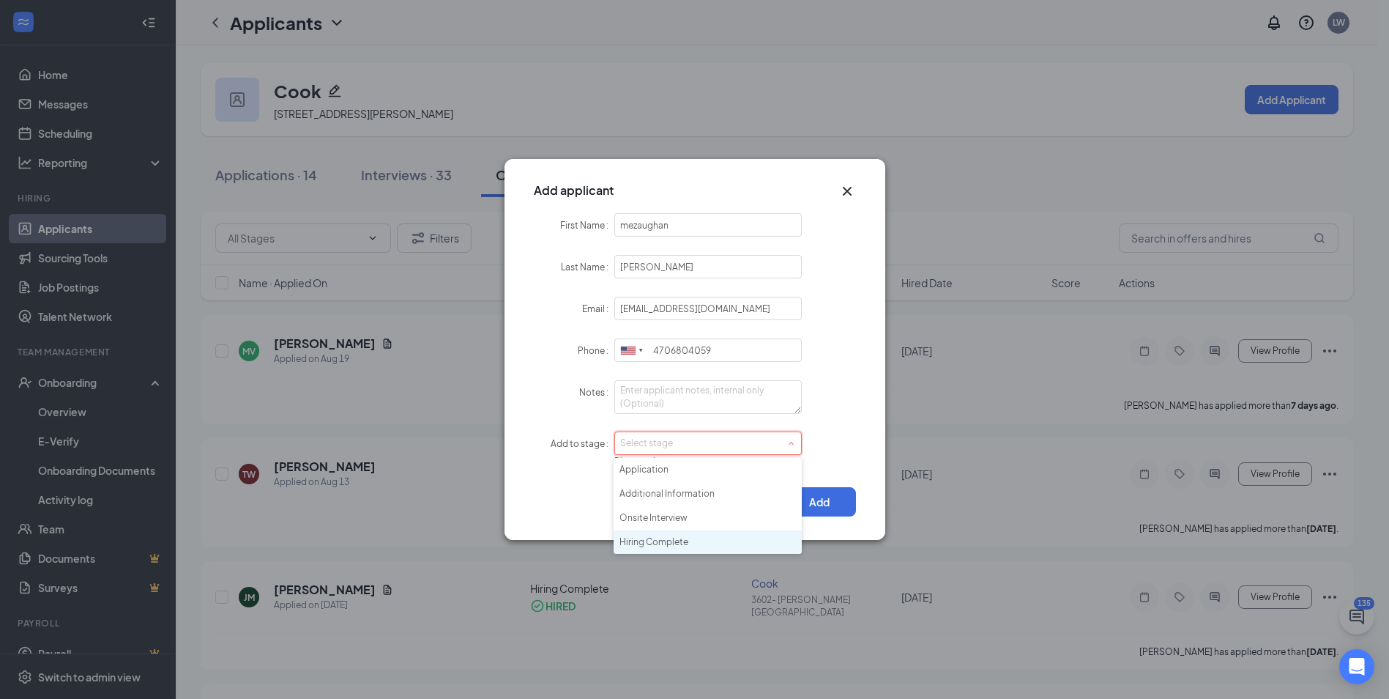
click at [676, 543] on li "Hiring Complete" at bounding box center [708, 542] width 188 height 24
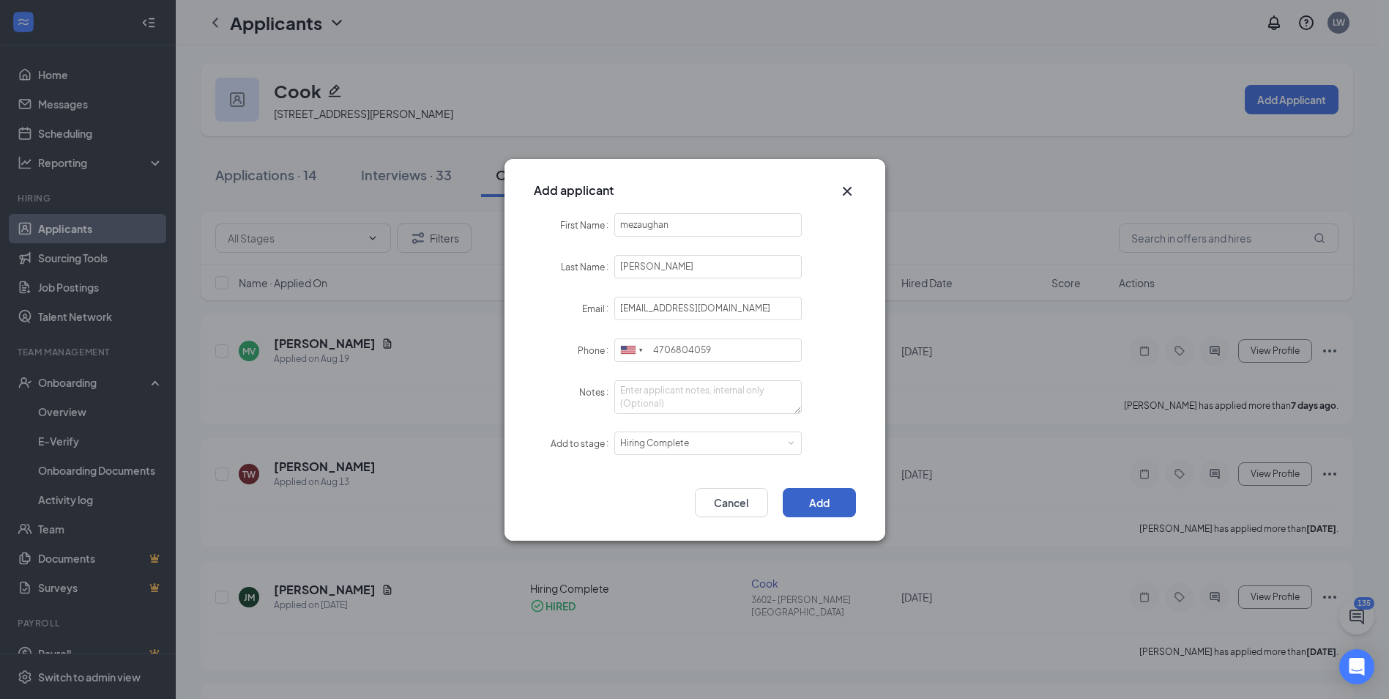
click at [815, 502] on button "Add" at bounding box center [819, 502] width 73 height 29
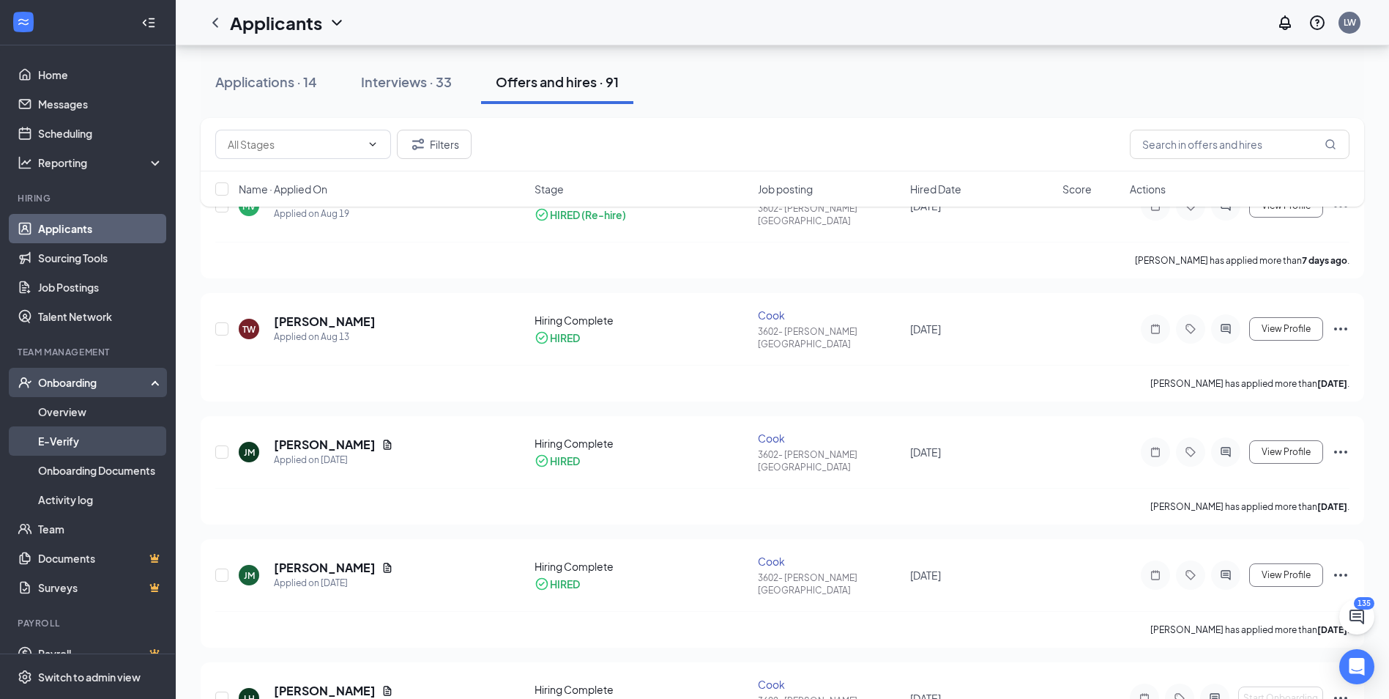
scroll to position [146, 0]
click at [72, 407] on link "Overview" at bounding box center [100, 411] width 125 height 29
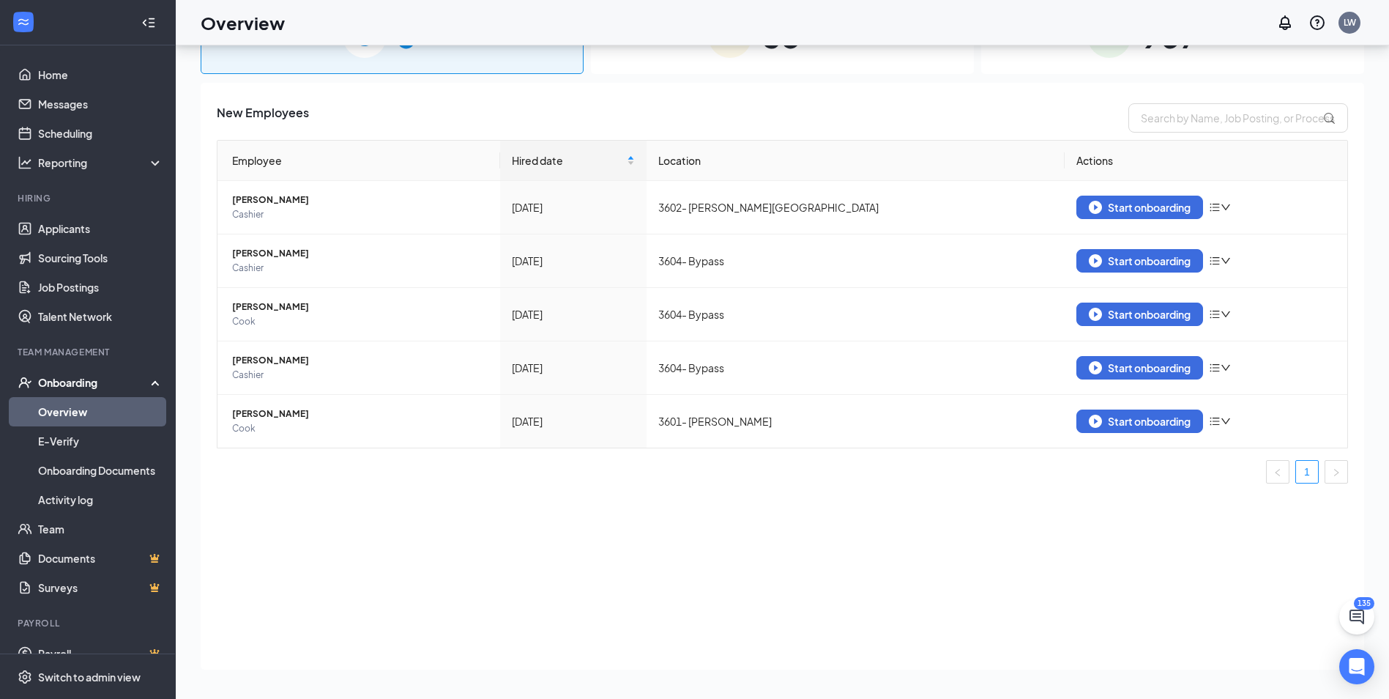
scroll to position [66, 0]
click at [80, 384] on div "Onboarding" at bounding box center [94, 382] width 113 height 15
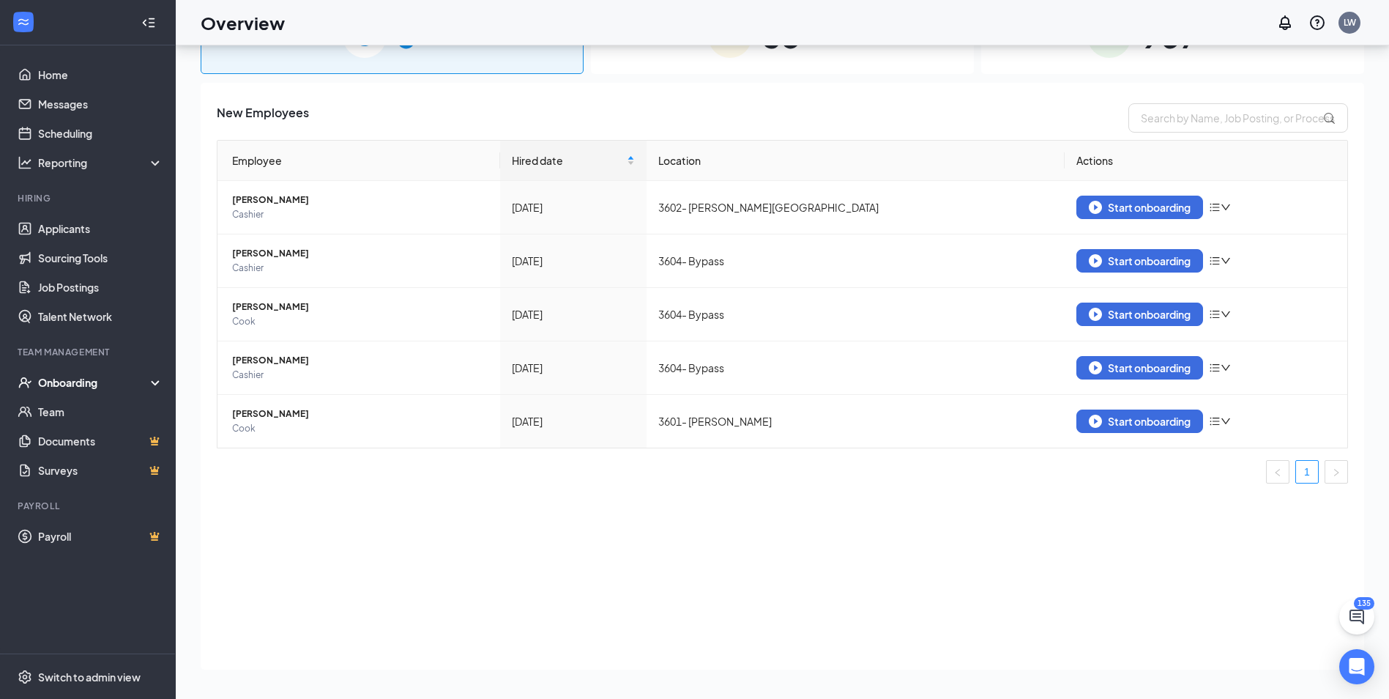
click at [80, 384] on div "Onboarding" at bounding box center [94, 382] width 113 height 15
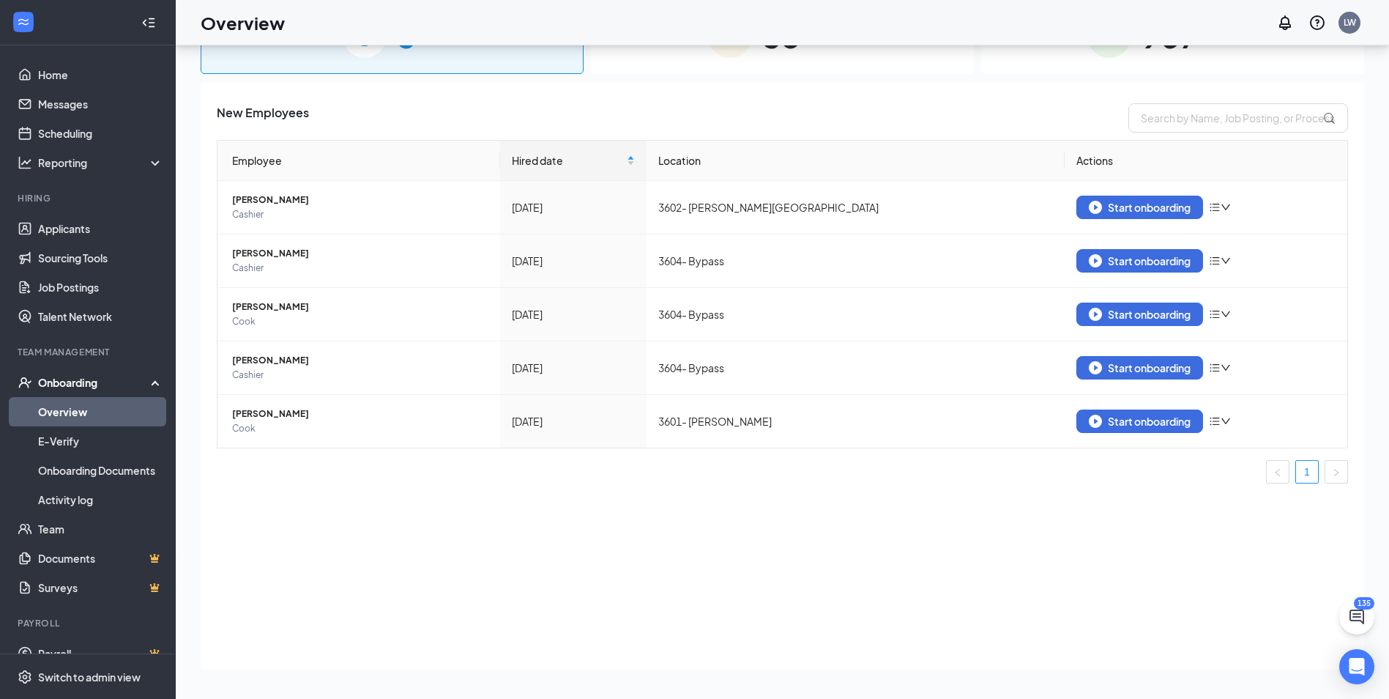
click at [68, 410] on link "Overview" at bounding box center [100, 411] width 125 height 29
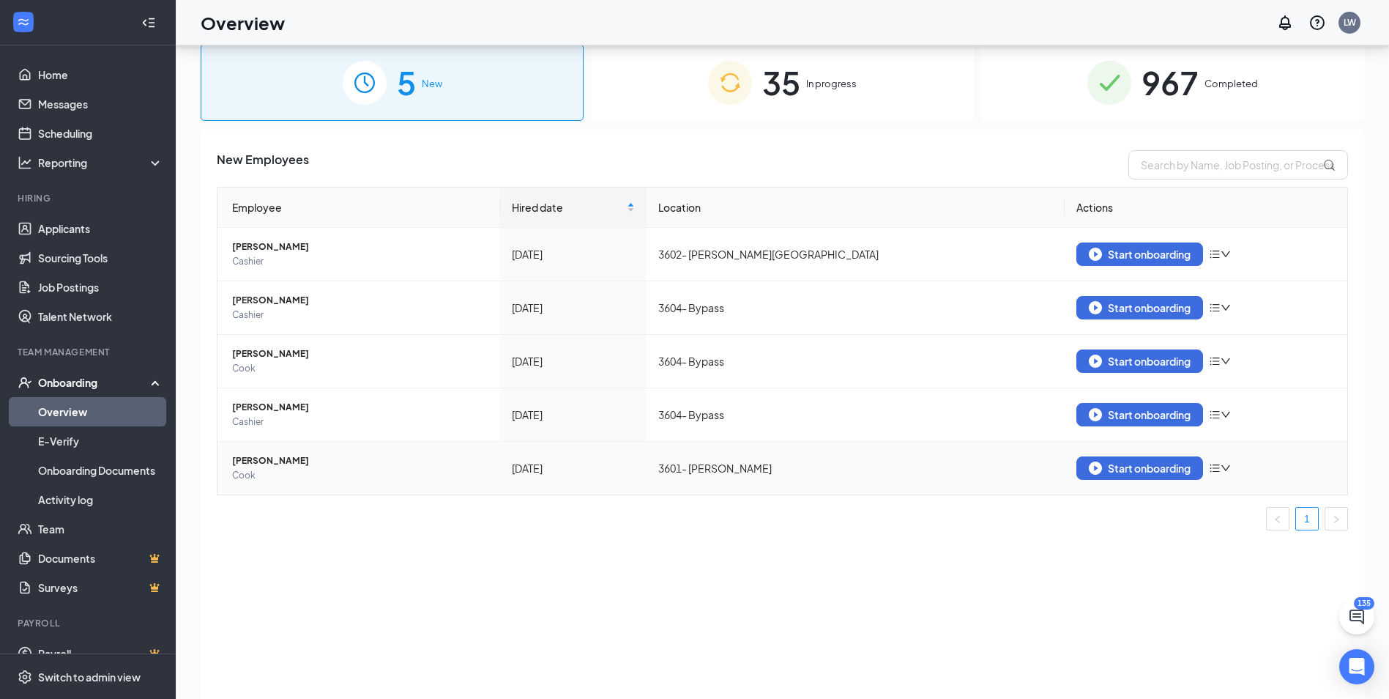
scroll to position [0, 0]
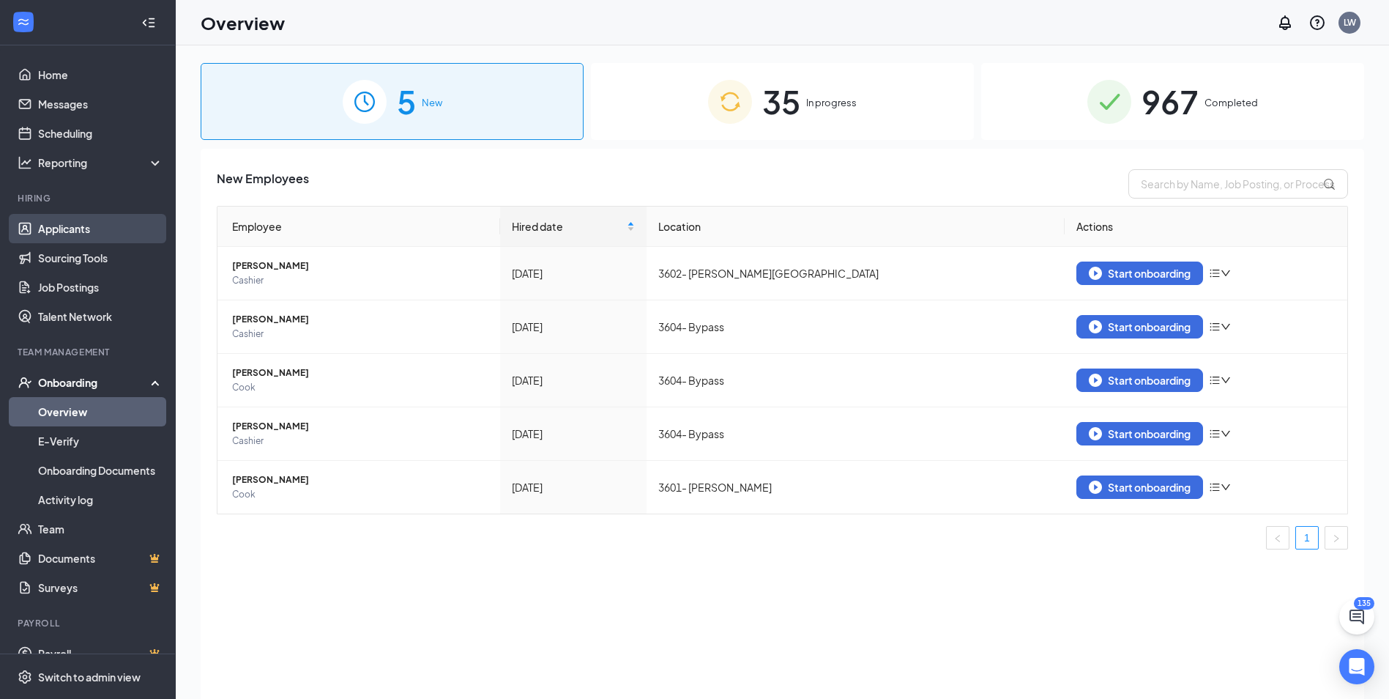
click at [69, 230] on link "Applicants" at bounding box center [100, 228] width 125 height 29
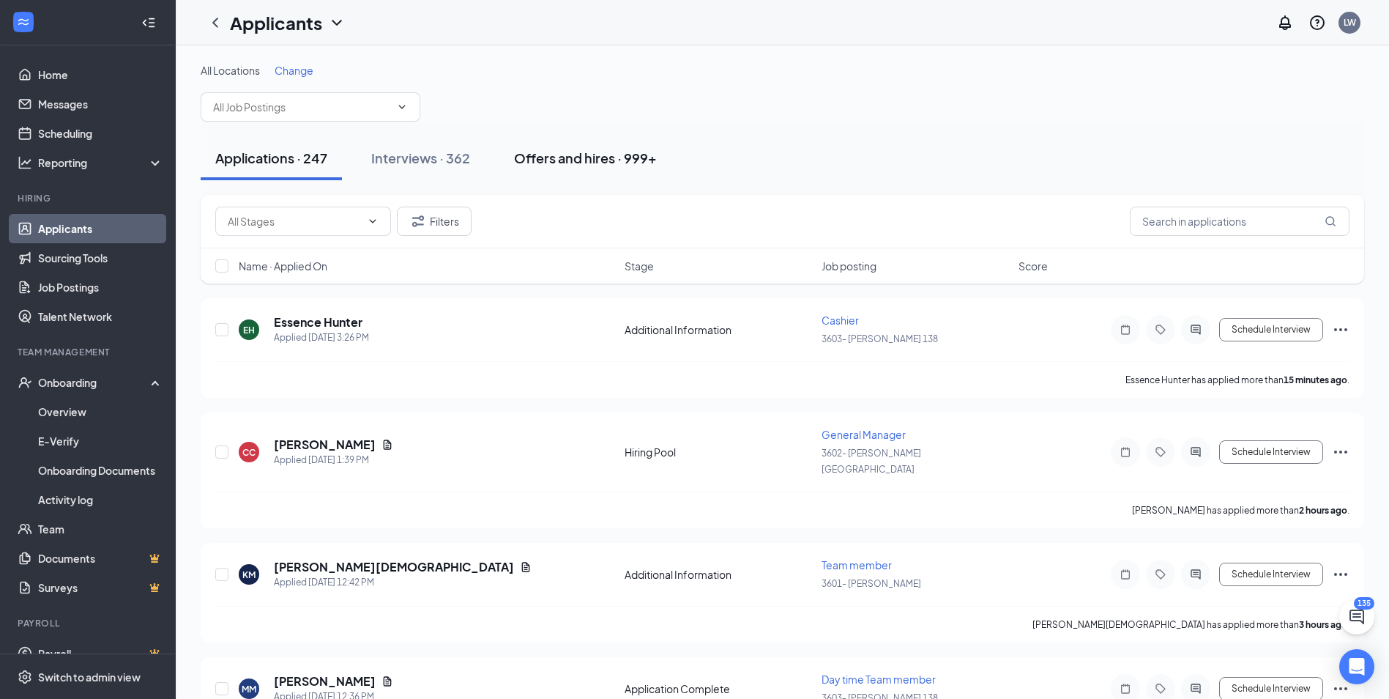
click at [567, 157] on div "Offers and hires · 999+" at bounding box center [585, 158] width 143 height 18
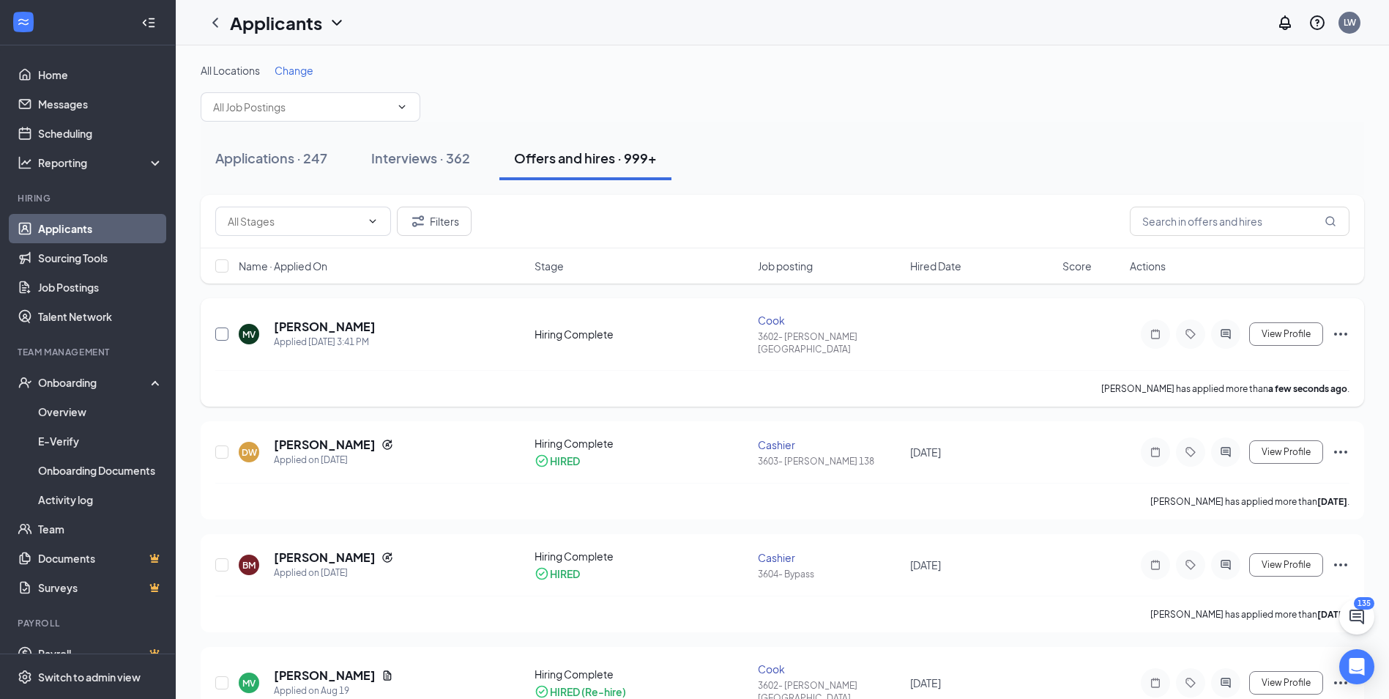
click at [219, 327] on input "checkbox" at bounding box center [221, 333] width 13 height 13
checkbox input "true"
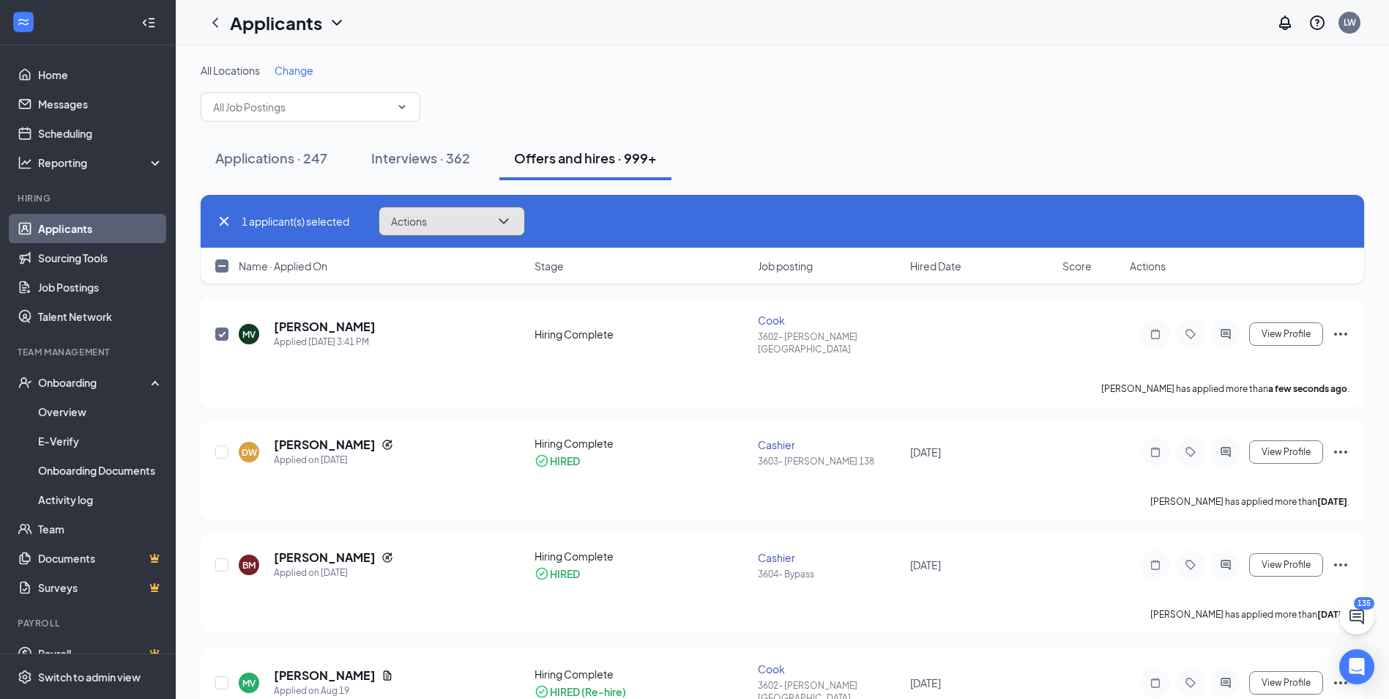
click at [505, 220] on icon "ChevronDown" at bounding box center [504, 221] width 18 height 18
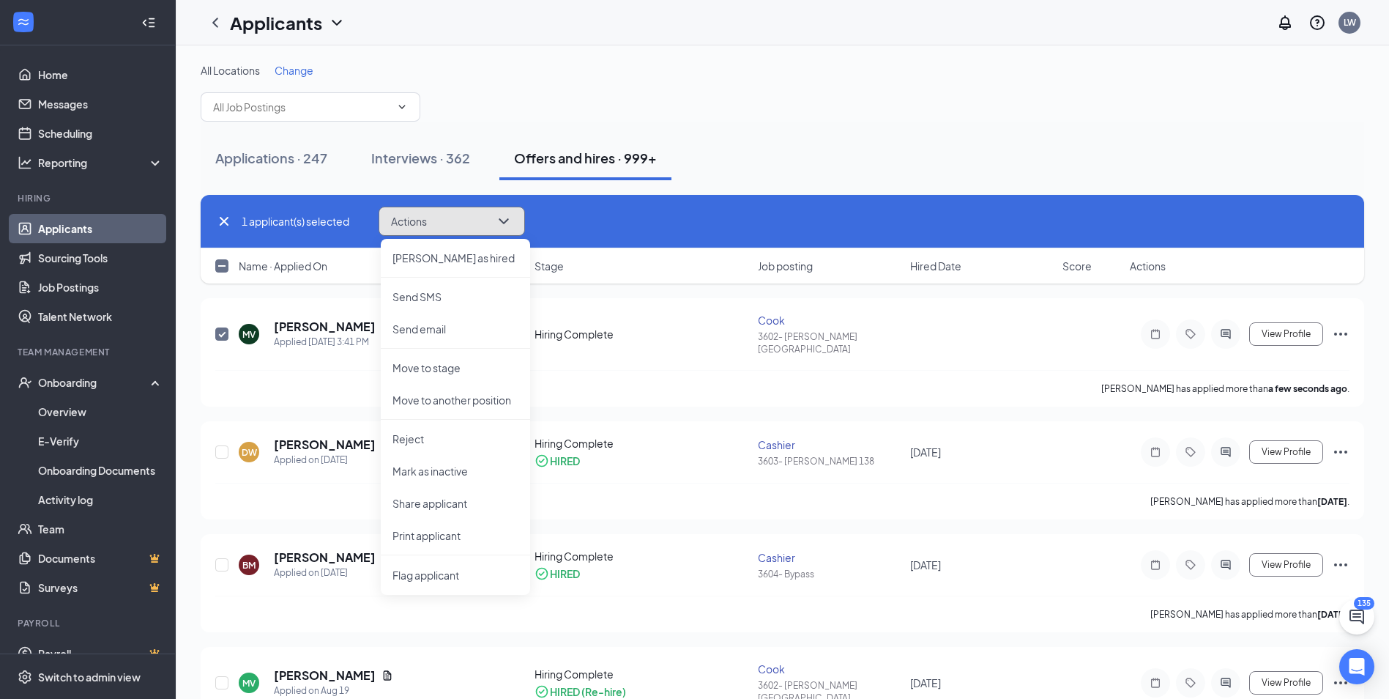
click at [505, 220] on icon "ChevronDown" at bounding box center [504, 221] width 18 height 18
